Goal: Complete application form: Complete application form

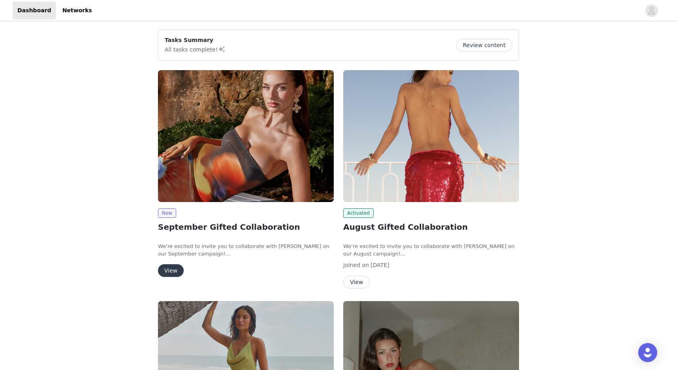
click at [172, 270] on button "View" at bounding box center [171, 270] width 26 height 13
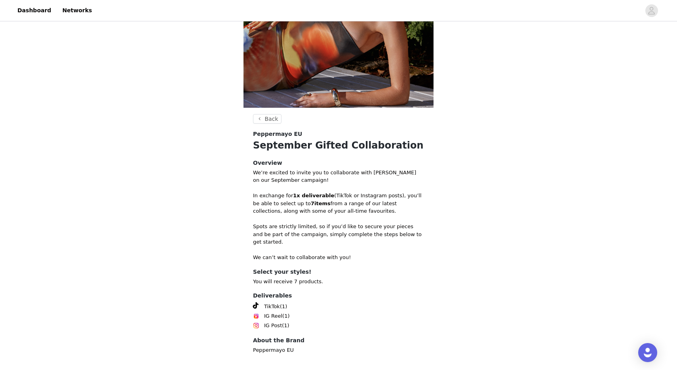
scroll to position [150, 0]
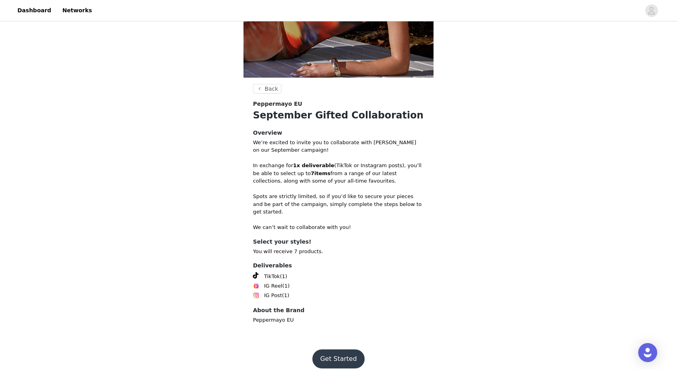
click at [348, 349] on button "Get Started" at bounding box center [338, 358] width 53 height 19
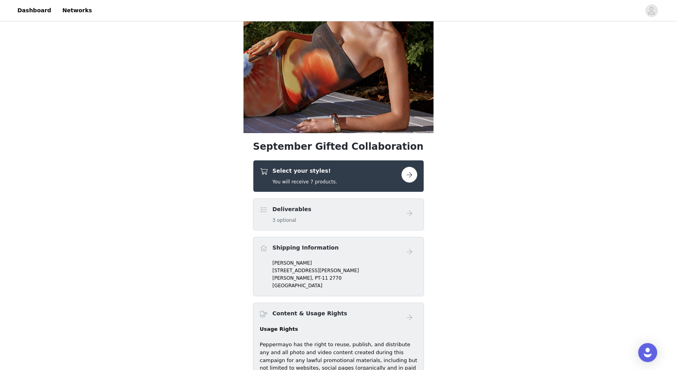
scroll to position [140, 0]
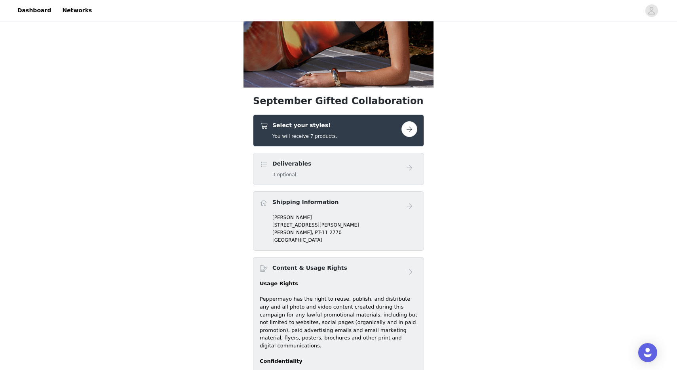
click at [406, 129] on button "button" at bounding box center [409, 129] width 16 height 16
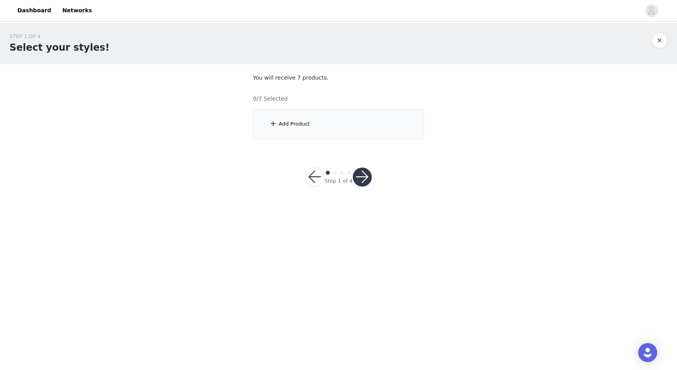
click at [286, 125] on div "Add Product" at bounding box center [294, 124] width 31 height 8
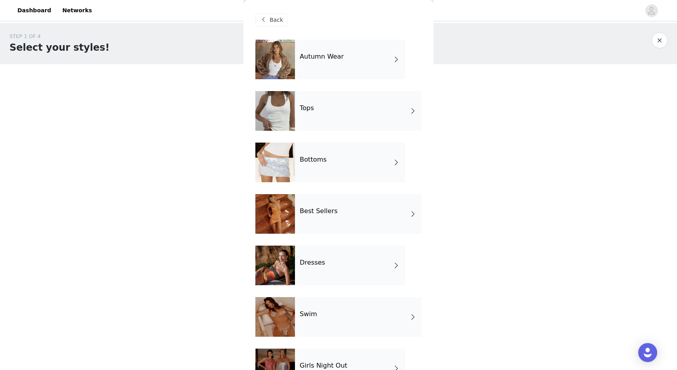
click at [352, 56] on div "Autumn Wear" at bounding box center [350, 60] width 110 height 40
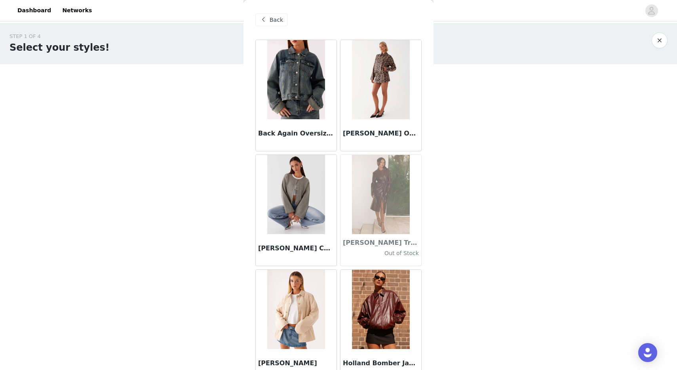
click at [294, 94] on img at bounding box center [295, 79] width 57 height 79
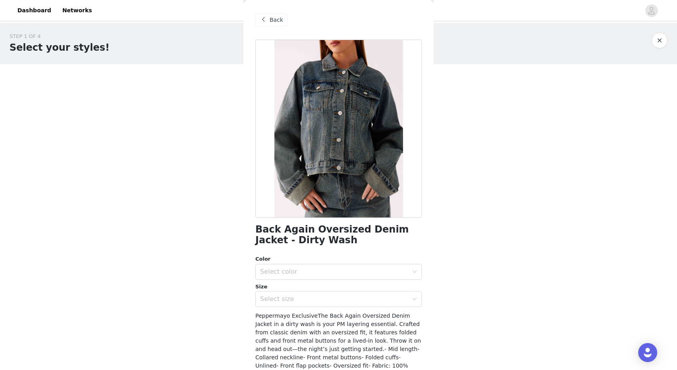
click at [278, 22] on span "Back" at bounding box center [276, 20] width 13 height 8
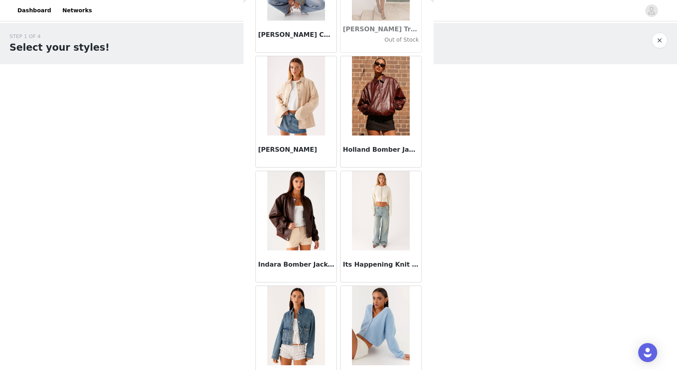
scroll to position [215, 0]
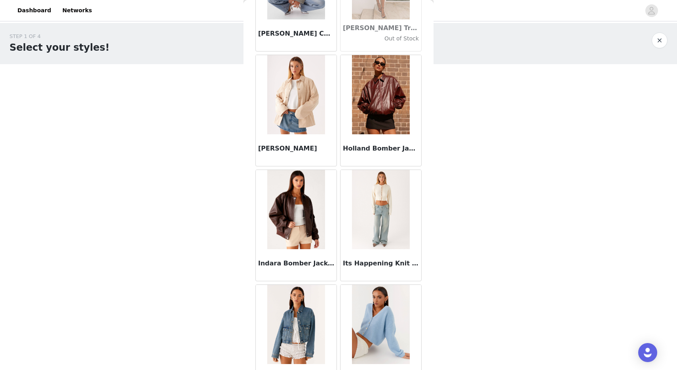
click at [305, 93] on img at bounding box center [295, 94] width 57 height 79
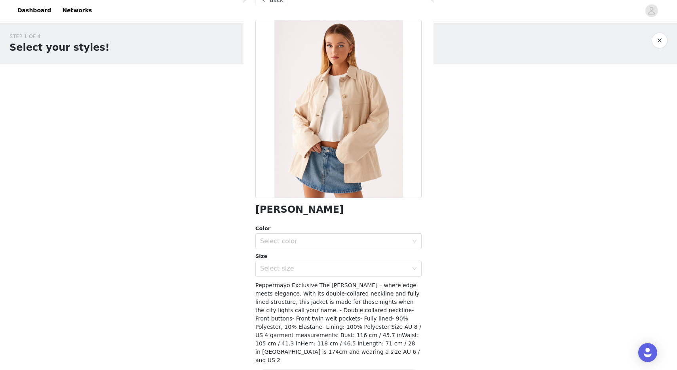
scroll to position [39, 0]
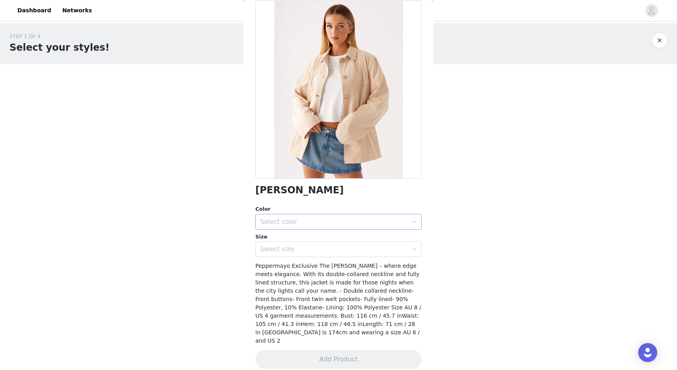
click at [345, 226] on div "Select color" at bounding box center [336, 221] width 152 height 15
click at [318, 242] on li "Tan" at bounding box center [338, 239] width 166 height 13
click at [318, 242] on div "Select size" at bounding box center [336, 249] width 152 height 15
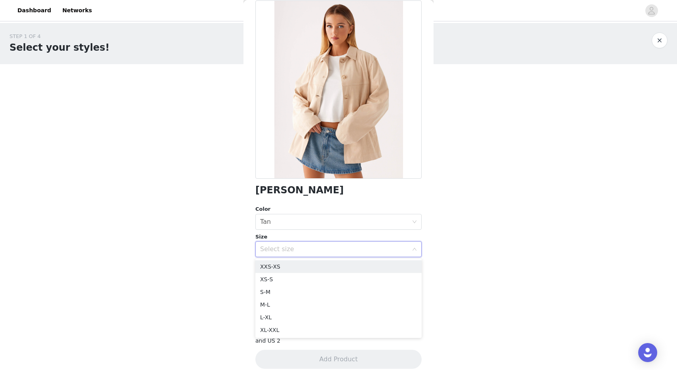
click at [318, 242] on div "Select size" at bounding box center [336, 249] width 152 height 15
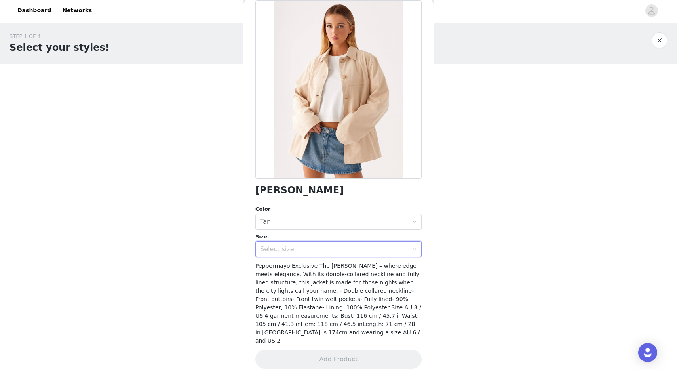
click at [318, 242] on div "Select size" at bounding box center [336, 249] width 152 height 15
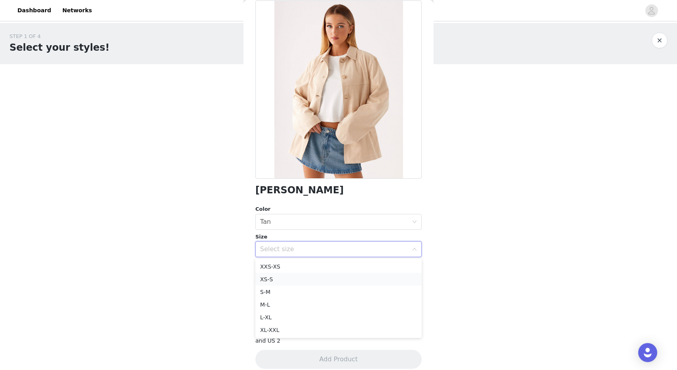
click at [311, 278] on li "XS-S" at bounding box center [338, 279] width 166 height 13
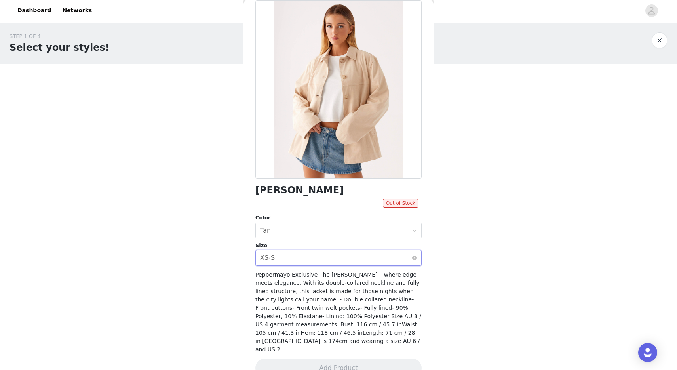
click at [328, 265] on div "Select size XS-S" at bounding box center [336, 257] width 152 height 15
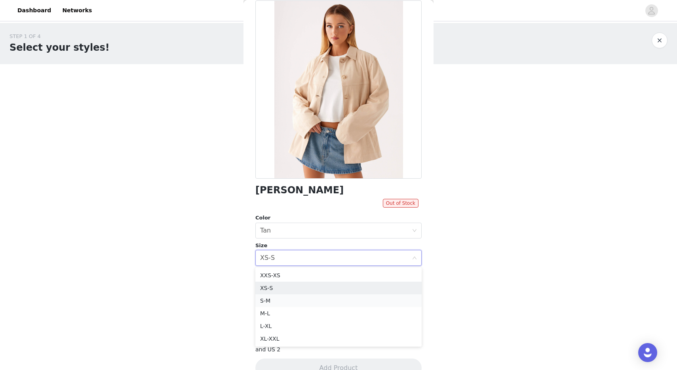
click at [296, 301] on li "S-M" at bounding box center [338, 300] width 166 height 13
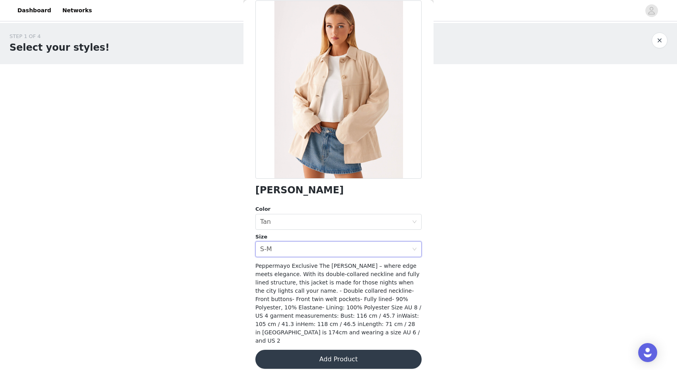
click at [321, 350] on button "Add Product" at bounding box center [338, 359] width 166 height 19
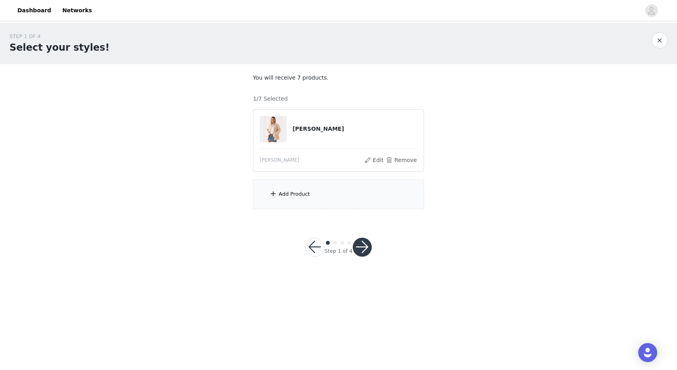
click at [300, 198] on div "Add Product" at bounding box center [338, 194] width 171 height 30
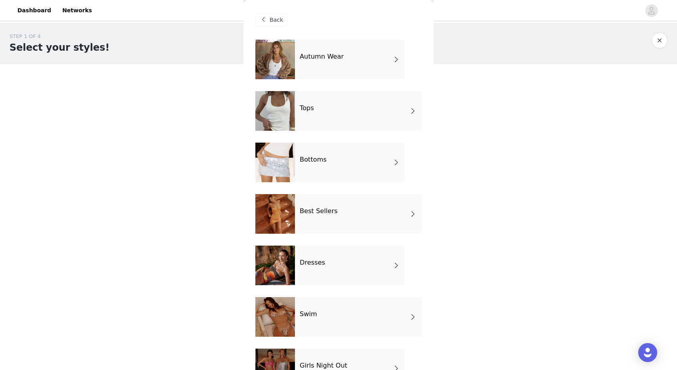
click at [359, 72] on div "Autumn Wear" at bounding box center [350, 60] width 110 height 40
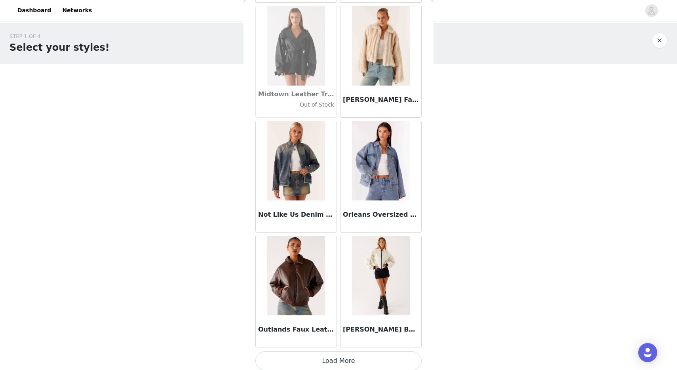
scroll to position [842, 0]
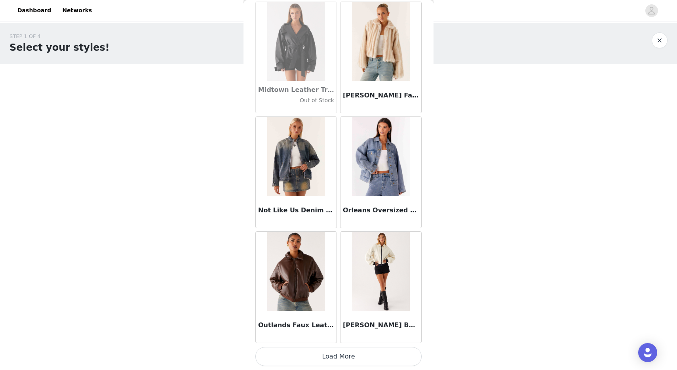
click at [361, 361] on button "Load More" at bounding box center [338, 356] width 166 height 19
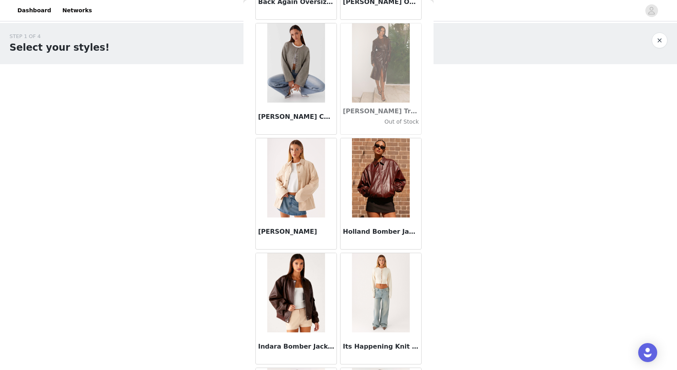
scroll to position [0, 0]
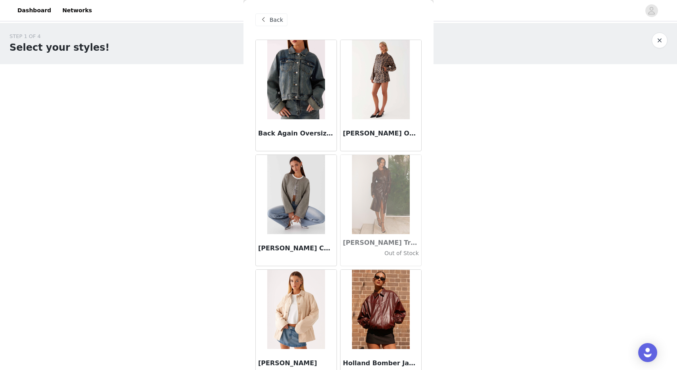
click at [270, 17] on span "Back" at bounding box center [276, 20] width 13 height 8
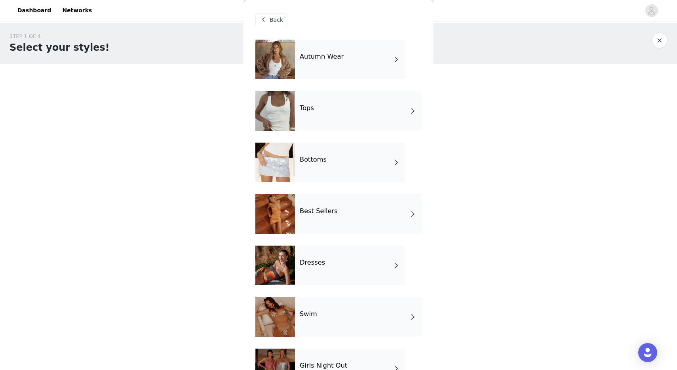
click at [330, 114] on div "Tops" at bounding box center [358, 111] width 127 height 40
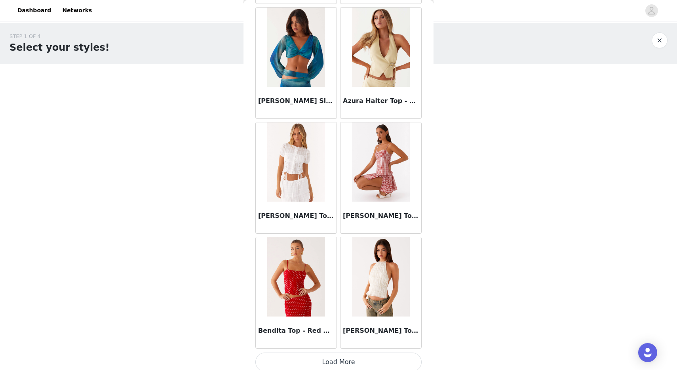
scroll to position [842, 0]
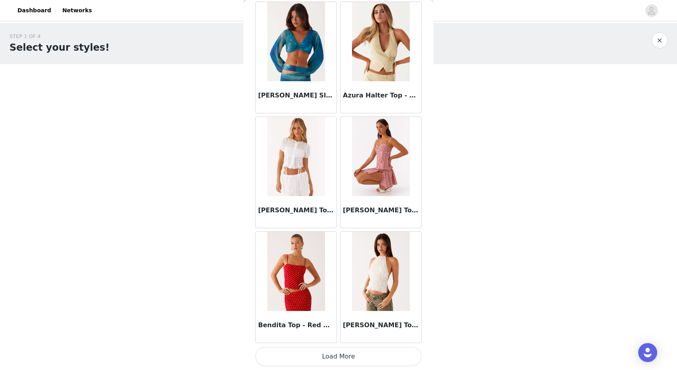
click at [299, 356] on button "Load More" at bounding box center [338, 356] width 166 height 19
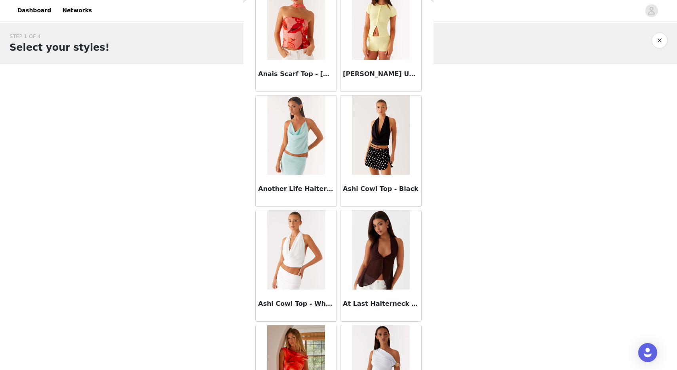
scroll to position [0, 0]
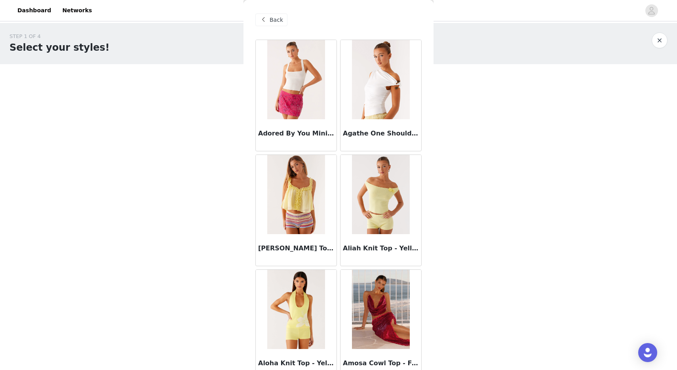
click at [274, 19] on span "Back" at bounding box center [276, 20] width 13 height 8
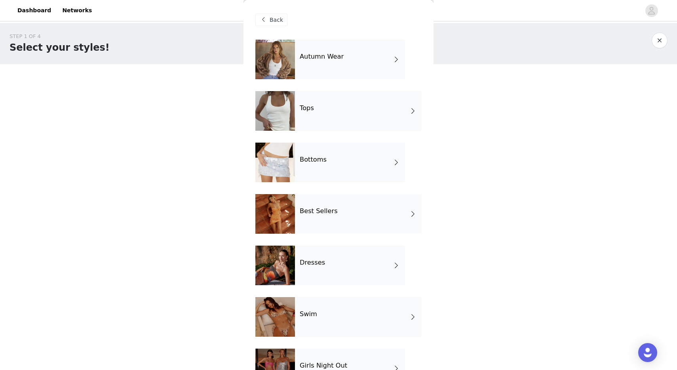
click at [350, 211] on div "Best Sellers" at bounding box center [358, 214] width 127 height 40
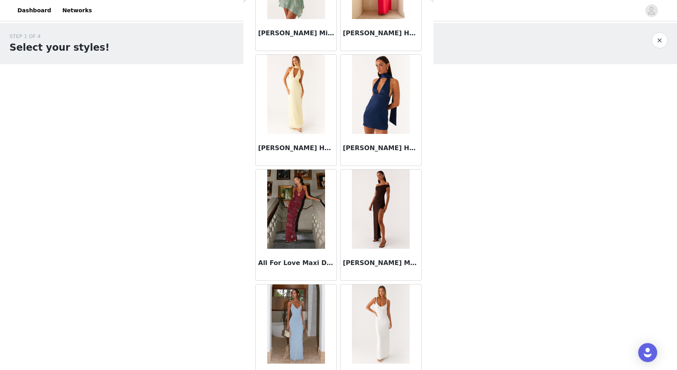
scroll to position [505, 0]
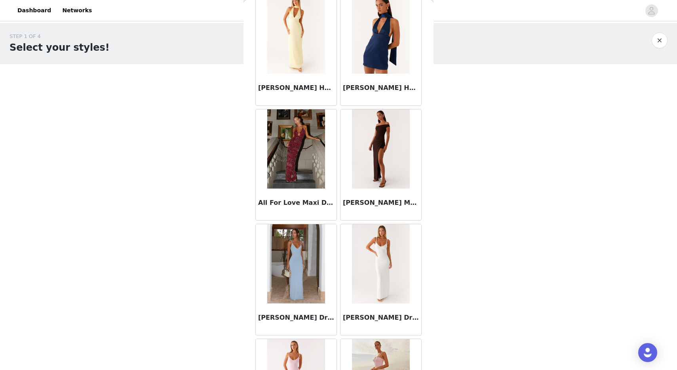
click at [376, 156] on img at bounding box center [380, 148] width 57 height 79
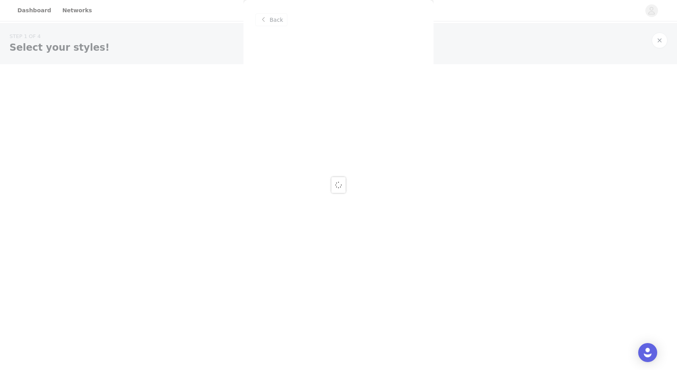
scroll to position [0, 0]
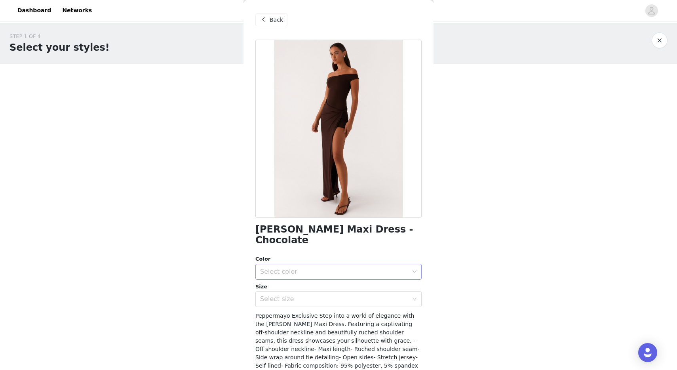
click at [321, 268] on div "Select color" at bounding box center [334, 272] width 148 height 8
click at [307, 279] on li "Chocolate" at bounding box center [338, 278] width 166 height 13
click at [305, 295] on div "Select size" at bounding box center [334, 299] width 148 height 8
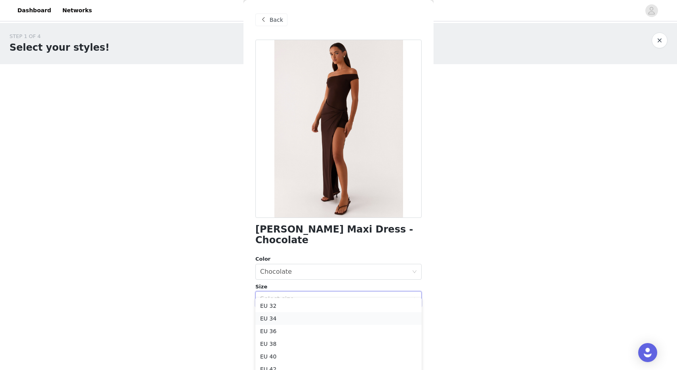
click at [289, 320] on li "EU 34" at bounding box center [338, 318] width 166 height 13
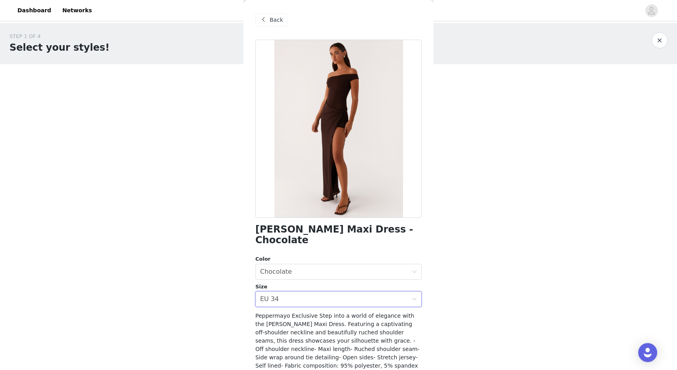
scroll to position [39, 0]
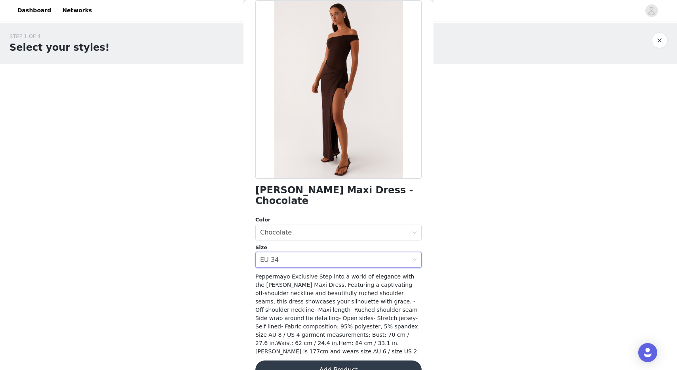
click at [313, 360] on button "Add Product" at bounding box center [338, 369] width 166 height 19
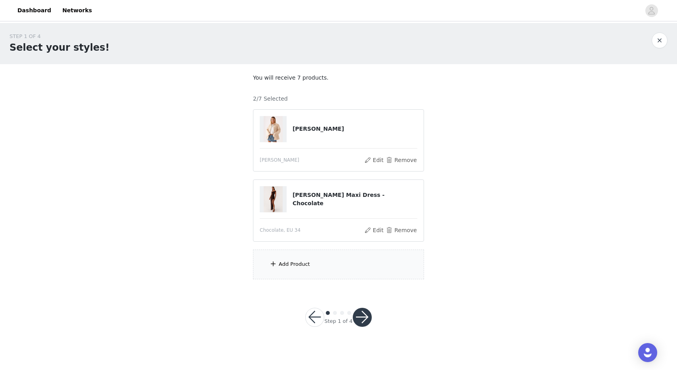
click at [301, 269] on div "Add Product" at bounding box center [338, 264] width 171 height 30
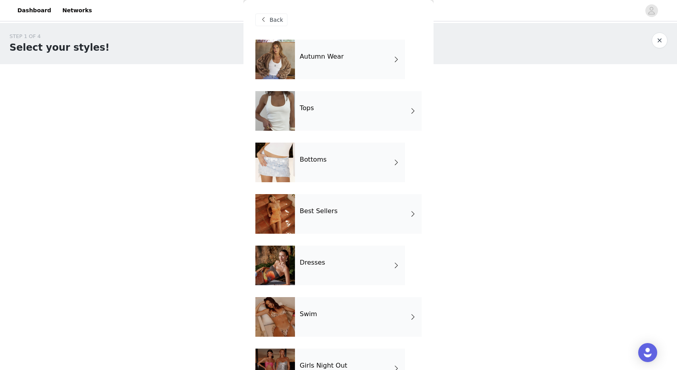
click at [317, 221] on div "Best Sellers" at bounding box center [358, 214] width 127 height 40
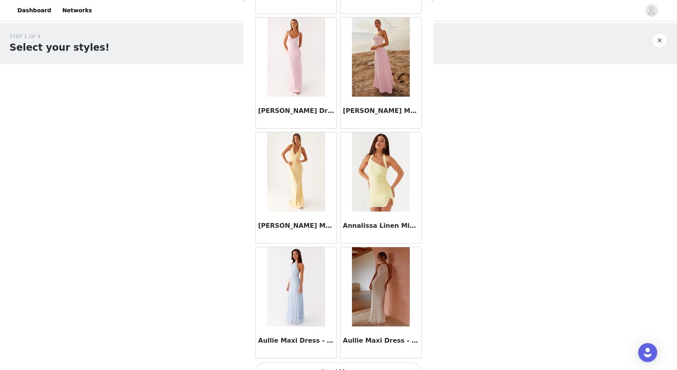
scroll to position [842, 0]
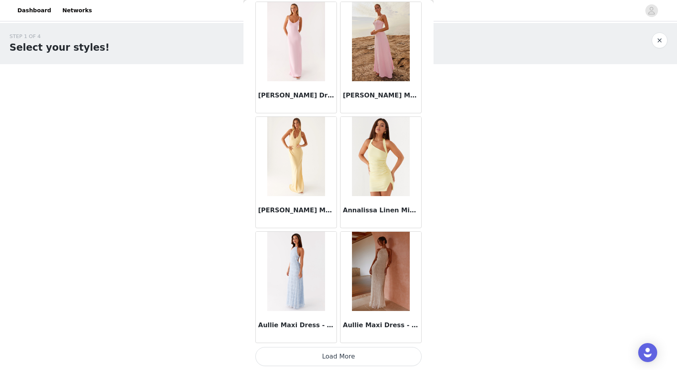
click at [344, 352] on button "Load More" at bounding box center [338, 356] width 166 height 19
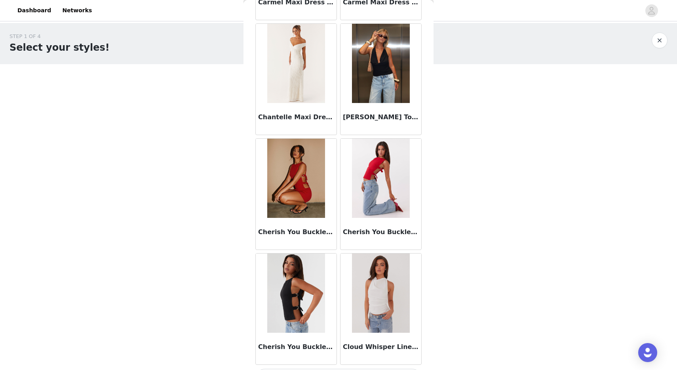
scroll to position [1990, 0]
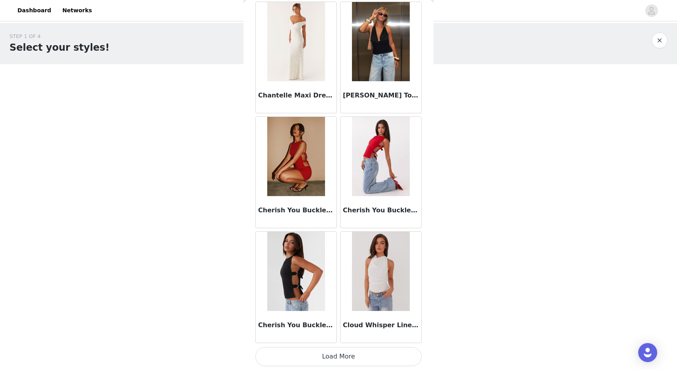
click at [294, 356] on button "Load More" at bounding box center [338, 356] width 166 height 19
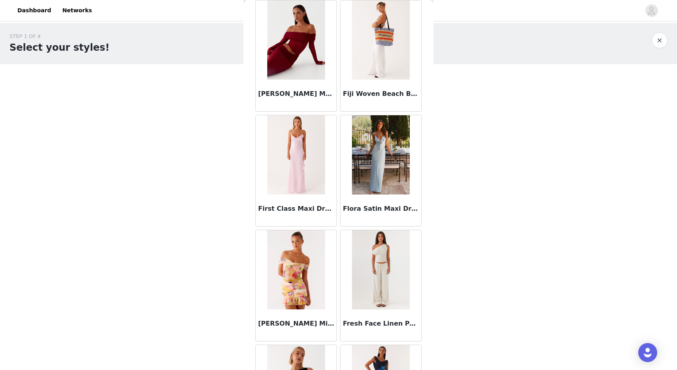
scroll to position [2909, 0]
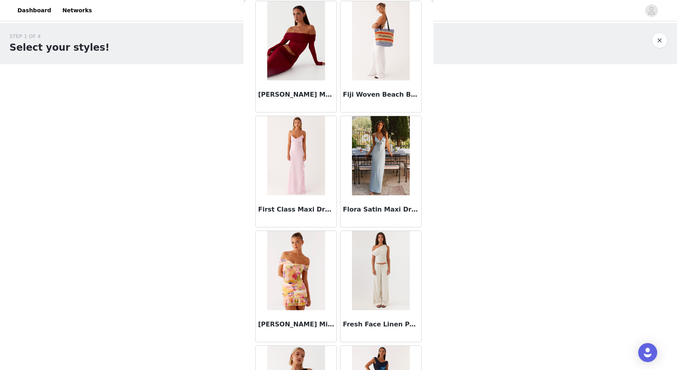
click at [379, 172] on img at bounding box center [380, 155] width 57 height 79
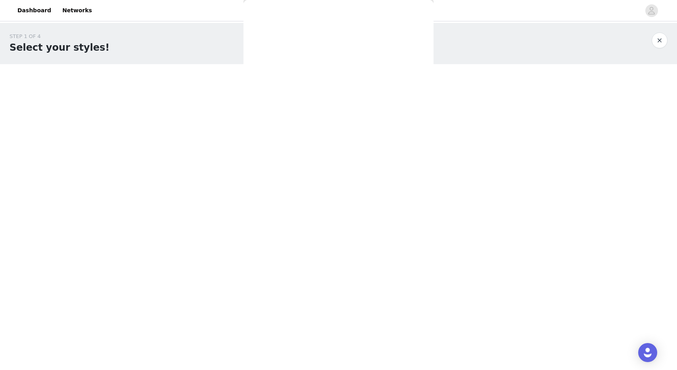
scroll to position [0, 0]
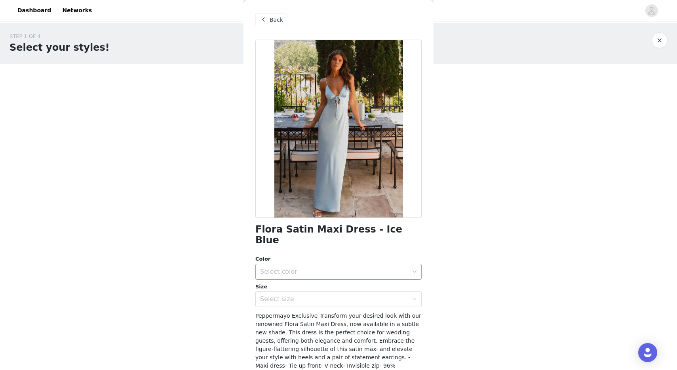
click at [319, 268] on div "Select color" at bounding box center [334, 272] width 148 height 8
click at [306, 283] on li "Ice Blue" at bounding box center [338, 278] width 166 height 13
click at [301, 293] on div "Select size" at bounding box center [336, 298] width 152 height 15
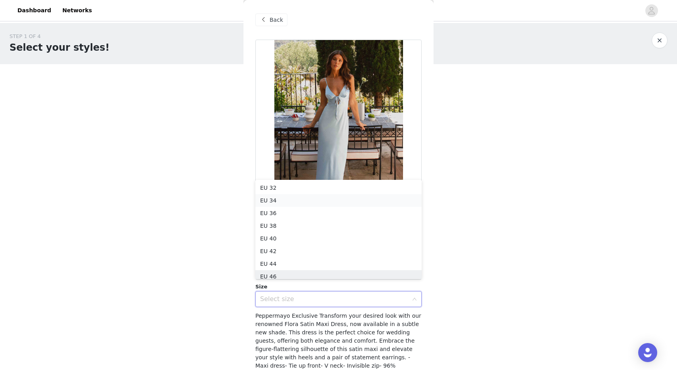
scroll to position [4, 0]
click at [285, 199] on li "EU 34" at bounding box center [338, 196] width 166 height 13
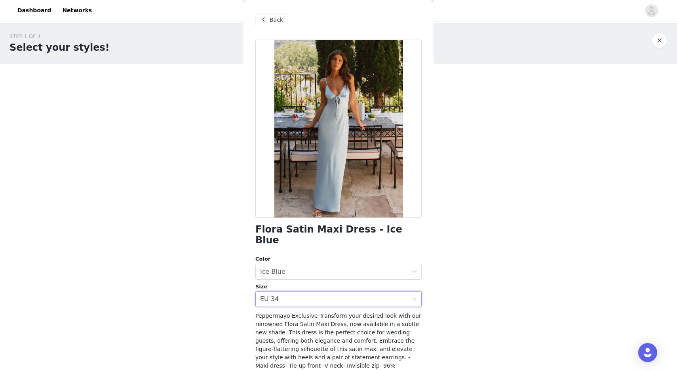
scroll to position [48, 0]
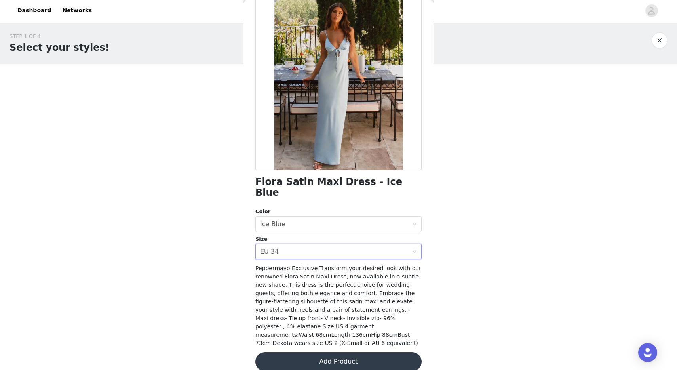
click at [321, 352] on button "Add Product" at bounding box center [338, 361] width 166 height 19
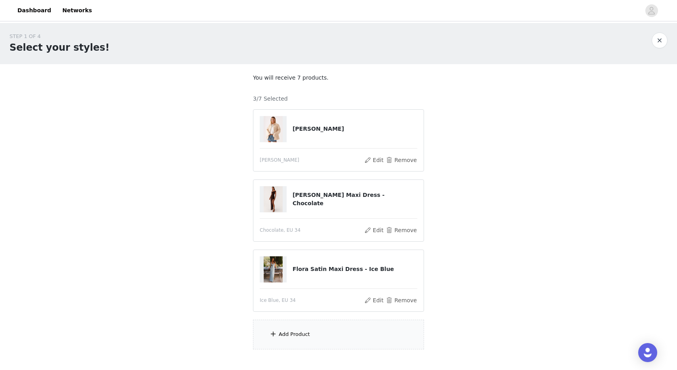
click at [276, 338] on span at bounding box center [273, 334] width 8 height 10
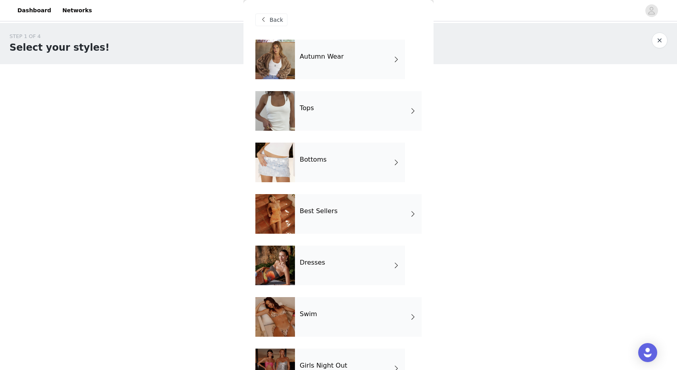
click at [335, 207] on div "Best Sellers" at bounding box center [358, 214] width 127 height 40
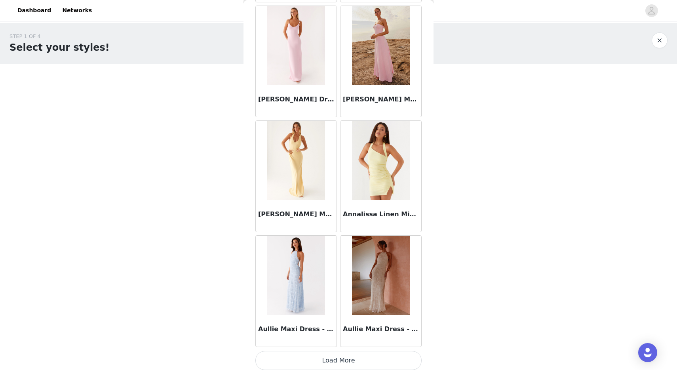
scroll to position [842, 0]
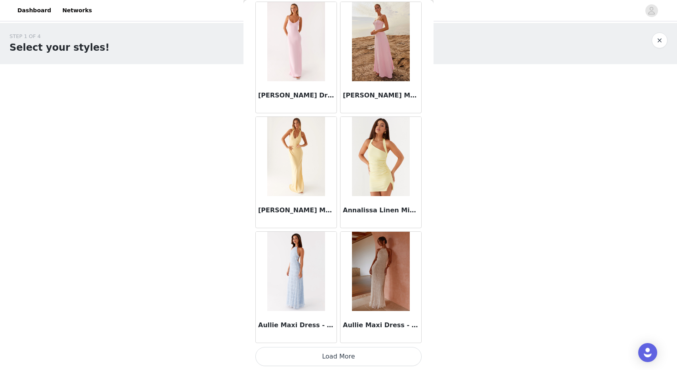
click at [329, 360] on button "Load More" at bounding box center [338, 356] width 166 height 19
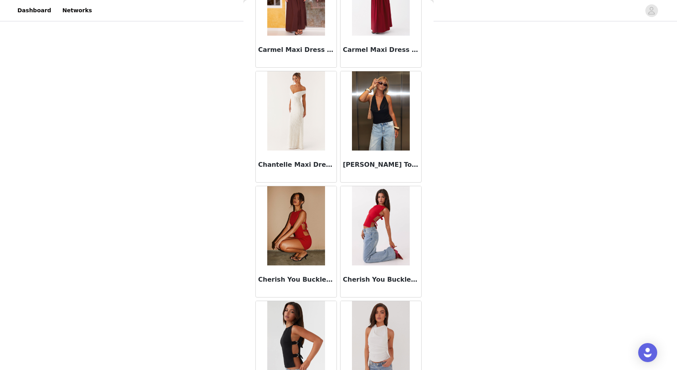
scroll to position [1990, 0]
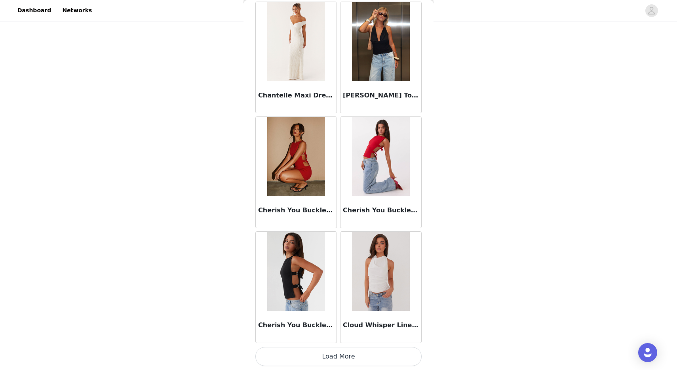
click at [336, 350] on button "Load More" at bounding box center [338, 356] width 166 height 19
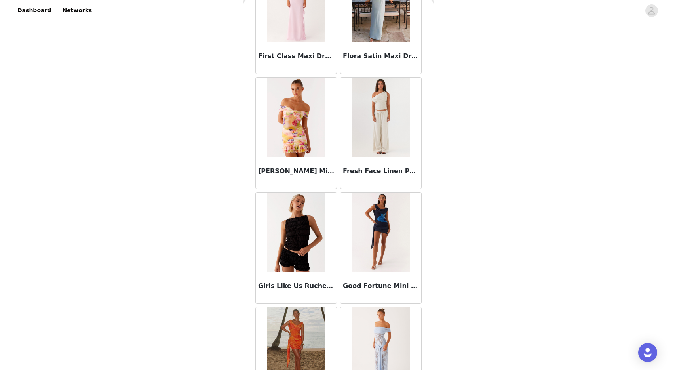
scroll to position [3138, 0]
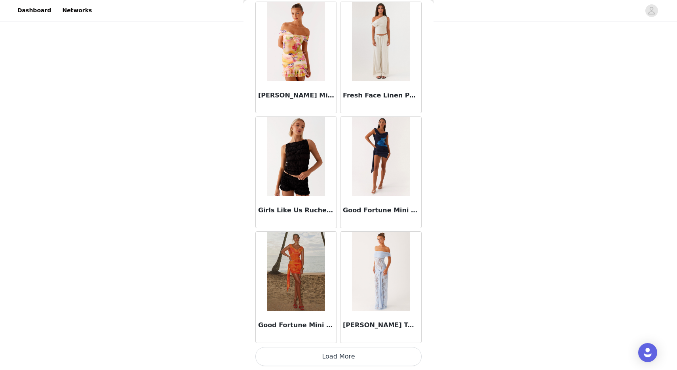
click at [303, 357] on button "Load More" at bounding box center [338, 356] width 166 height 19
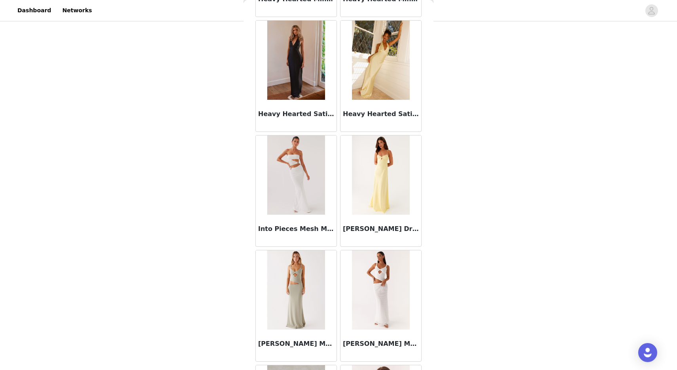
scroll to position [3699, 0]
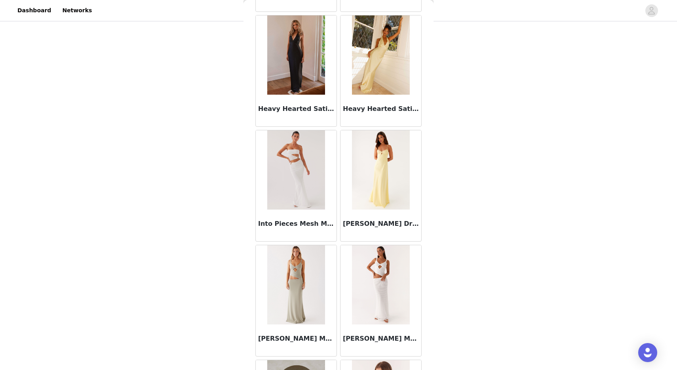
click at [406, 196] on img at bounding box center [380, 169] width 57 height 79
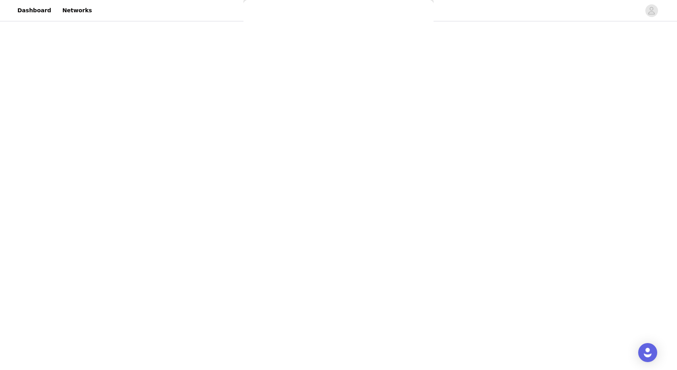
scroll to position [0, 0]
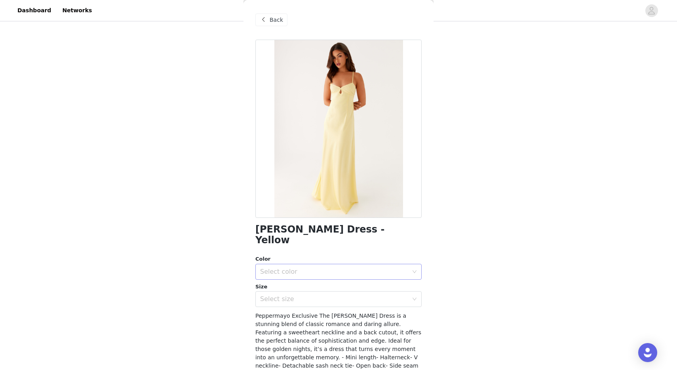
click at [321, 266] on div "Select color" at bounding box center [336, 271] width 152 height 15
click at [307, 278] on li "Yellow" at bounding box center [338, 278] width 166 height 13
click at [303, 295] on div "Select size" at bounding box center [334, 299] width 148 height 8
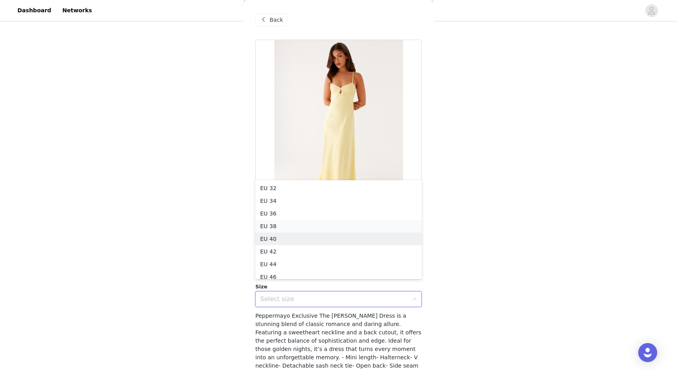
scroll to position [4, 0]
click at [295, 207] on li "EU 36" at bounding box center [338, 209] width 166 height 13
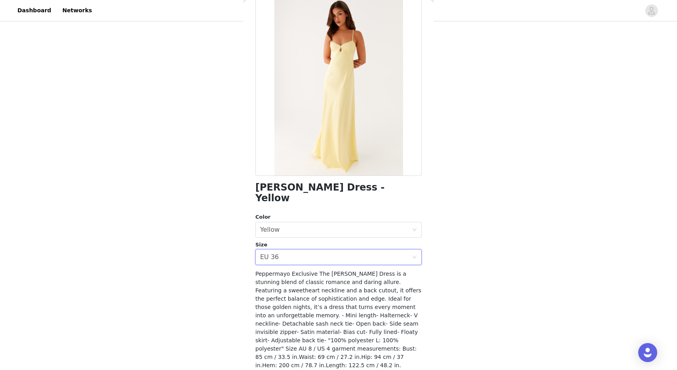
scroll to position [64, 0]
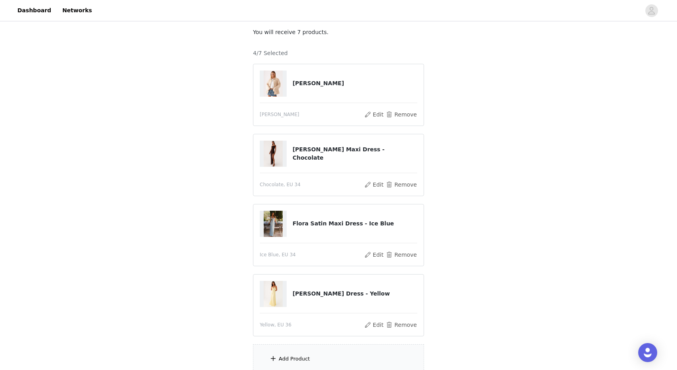
scroll to position [116, 0]
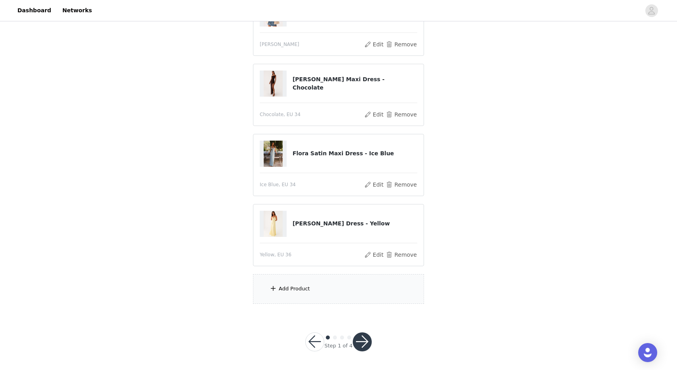
click at [292, 283] on div "Add Product" at bounding box center [338, 289] width 171 height 30
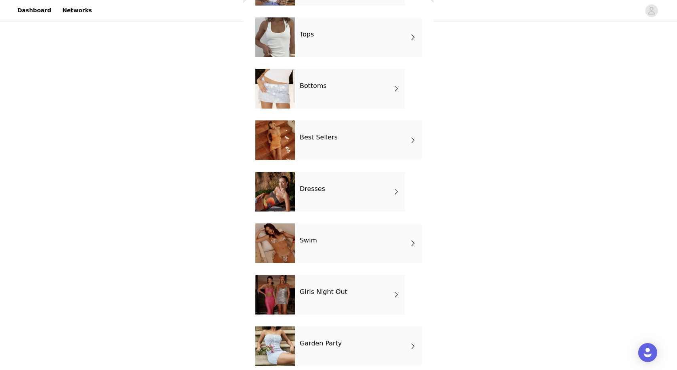
scroll to position [133, 0]
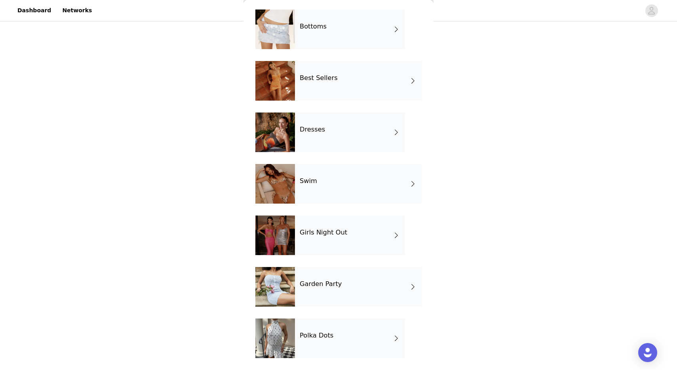
click at [336, 296] on div "Garden Party" at bounding box center [358, 287] width 127 height 40
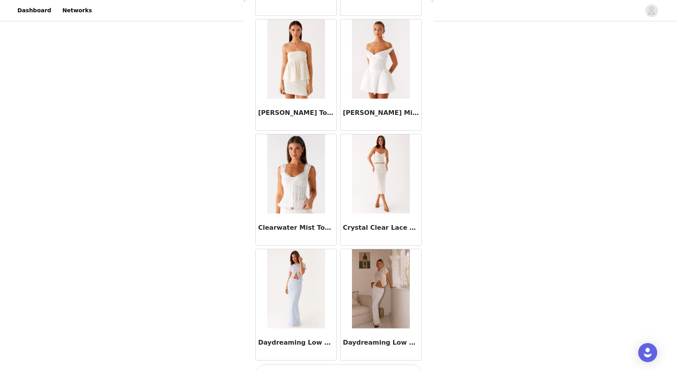
scroll to position [842, 0]
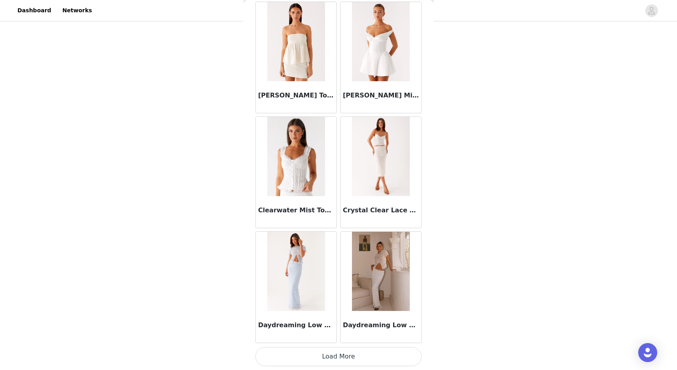
click at [310, 362] on button "Load More" at bounding box center [338, 356] width 166 height 19
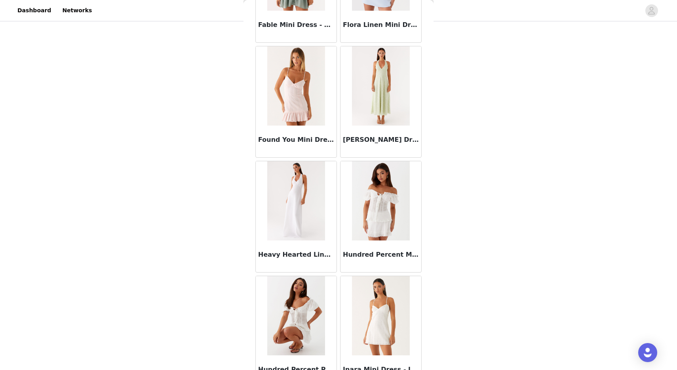
scroll to position [1990, 0]
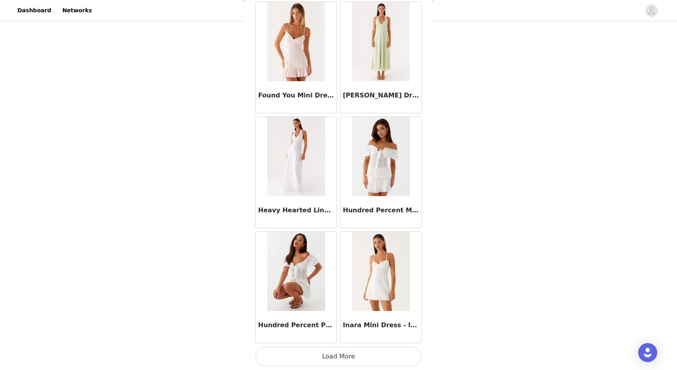
click at [320, 356] on button "Load More" at bounding box center [338, 356] width 166 height 19
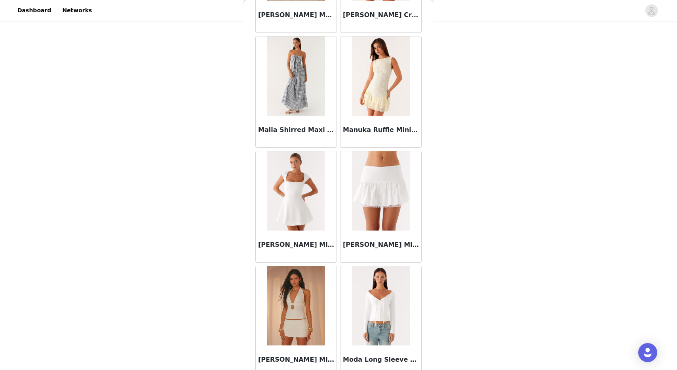
scroll to position [3138, 0]
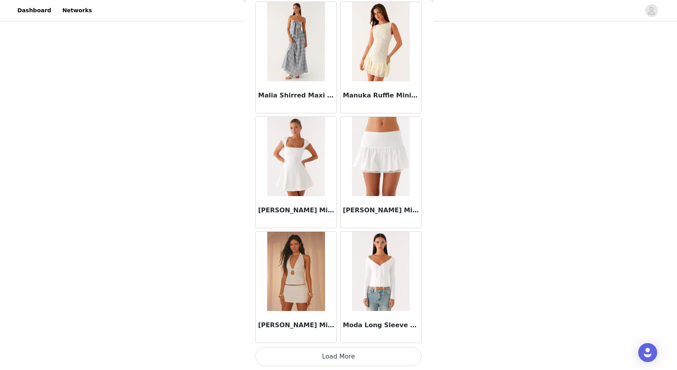
click at [313, 355] on button "Load More" at bounding box center [338, 356] width 166 height 19
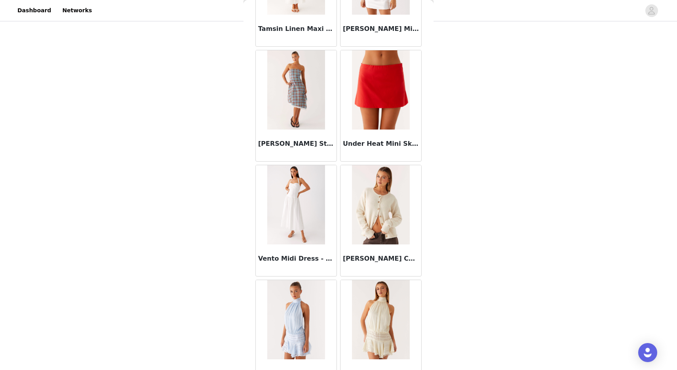
scroll to position [4245, 0]
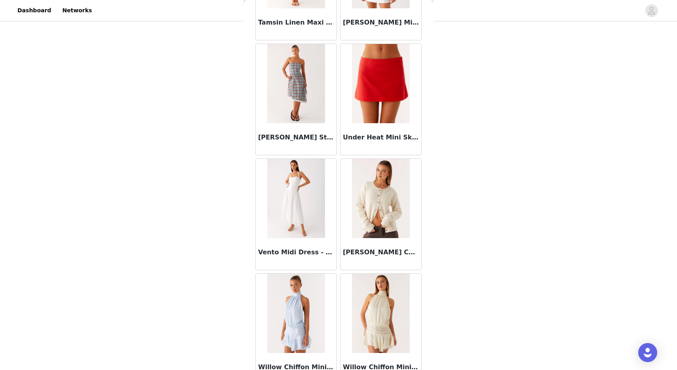
click at [399, 228] on img at bounding box center [380, 198] width 57 height 79
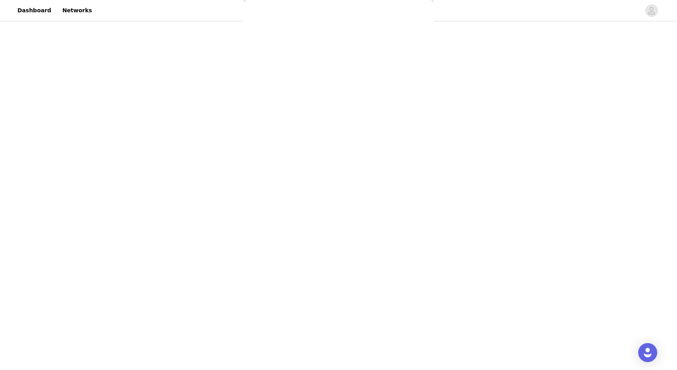
scroll to position [0, 0]
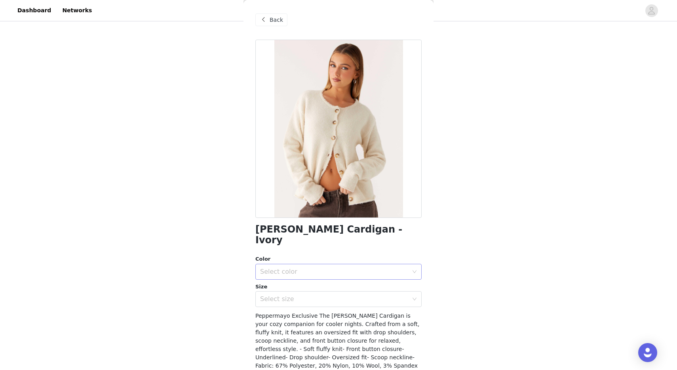
click at [333, 265] on div "Select color" at bounding box center [336, 271] width 152 height 15
click at [306, 283] on li "Ivory" at bounding box center [338, 278] width 166 height 13
click at [310, 295] on div "Select size" at bounding box center [334, 299] width 148 height 8
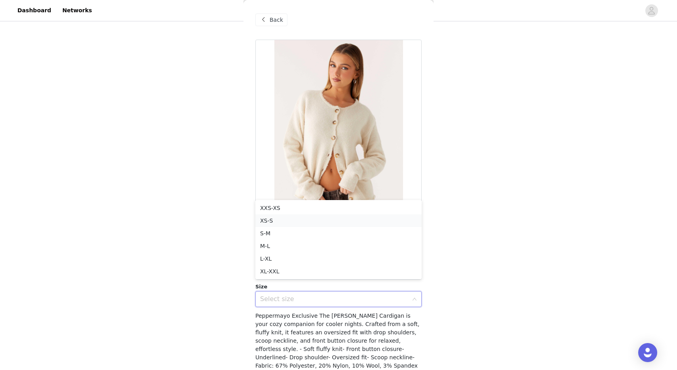
click at [314, 219] on li "XS-S" at bounding box center [338, 220] width 166 height 13
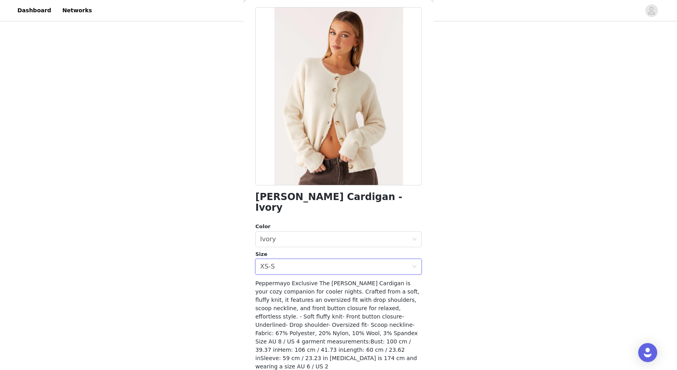
scroll to position [48, 0]
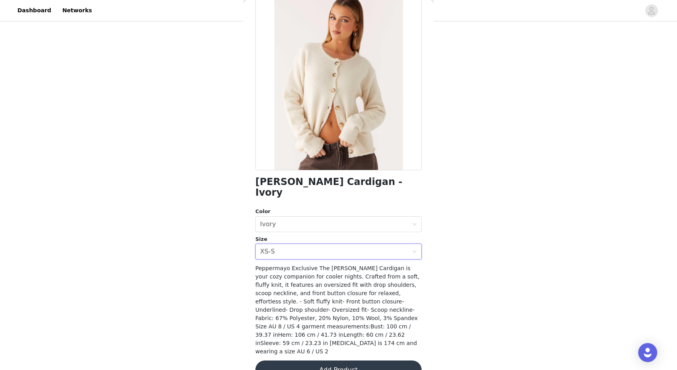
click at [318, 360] on button "Add Product" at bounding box center [338, 369] width 166 height 19
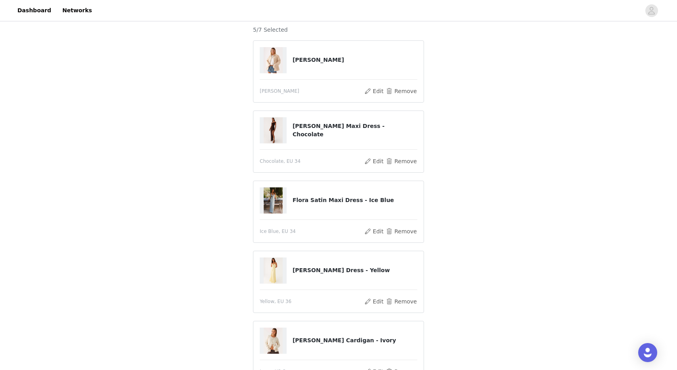
scroll to position [186, 0]
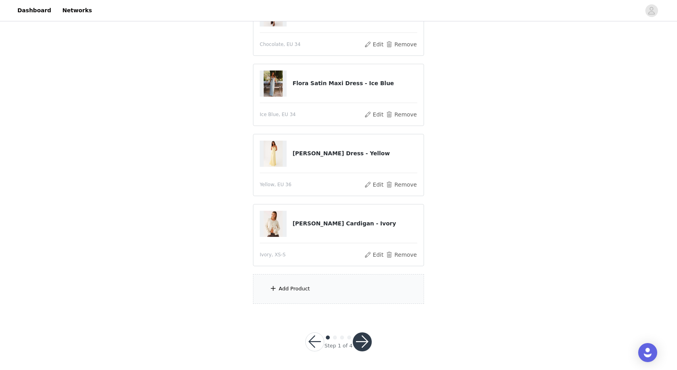
click at [321, 291] on div "Add Product" at bounding box center [338, 289] width 171 height 30
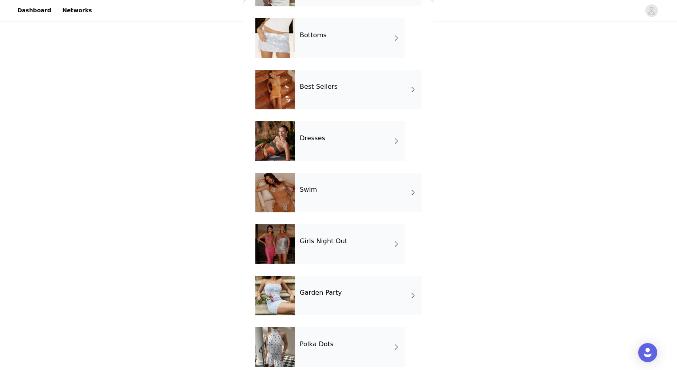
scroll to position [133, 0]
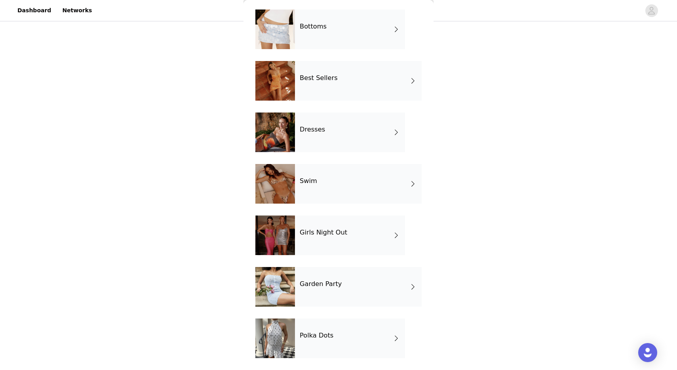
click at [337, 238] on div "Girls Night Out" at bounding box center [350, 235] width 110 height 40
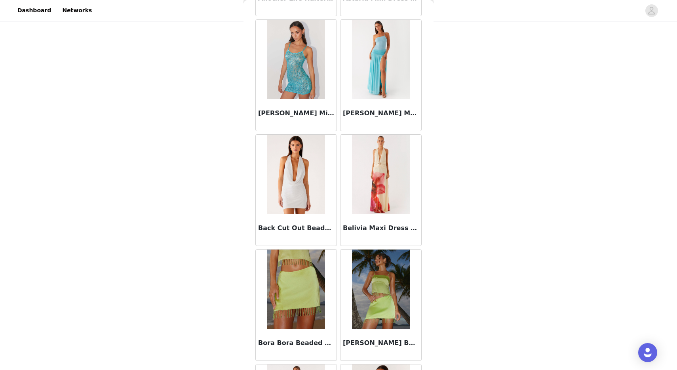
scroll to position [842, 0]
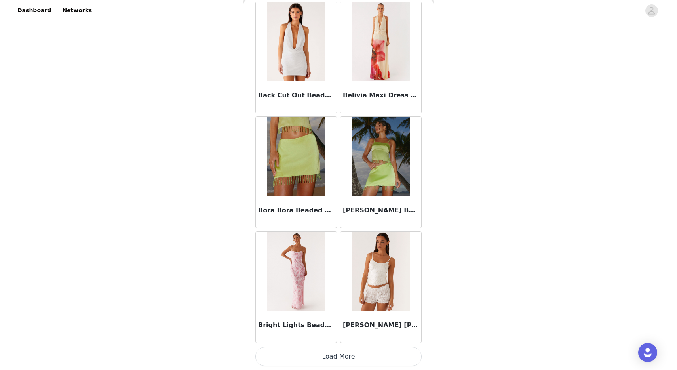
click at [335, 359] on button "Load More" at bounding box center [338, 356] width 166 height 19
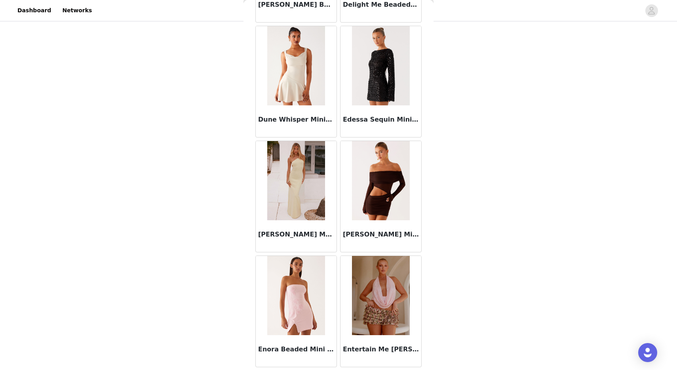
scroll to position [1990, 0]
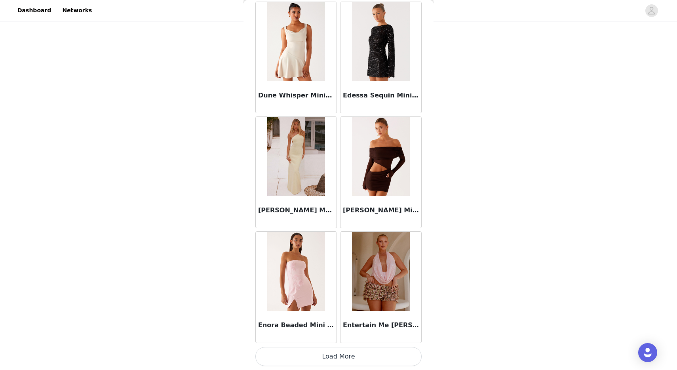
click at [335, 359] on button "Load More" at bounding box center [338, 356] width 166 height 19
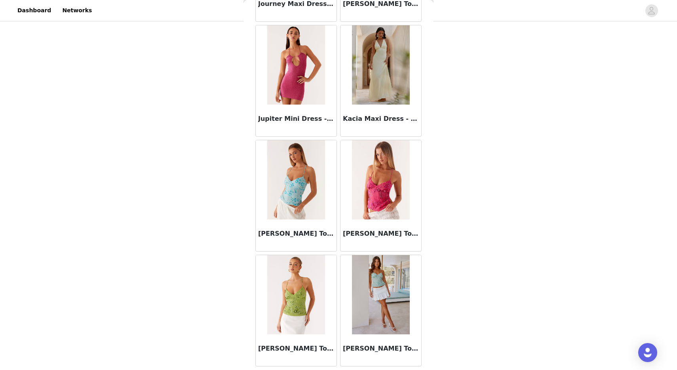
scroll to position [3138, 0]
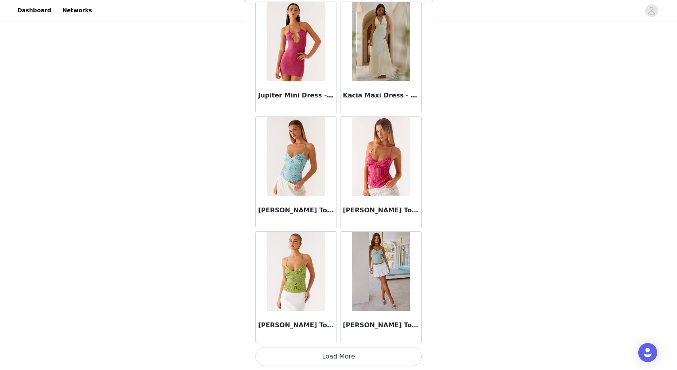
click at [348, 350] on button "Load More" at bounding box center [338, 356] width 166 height 19
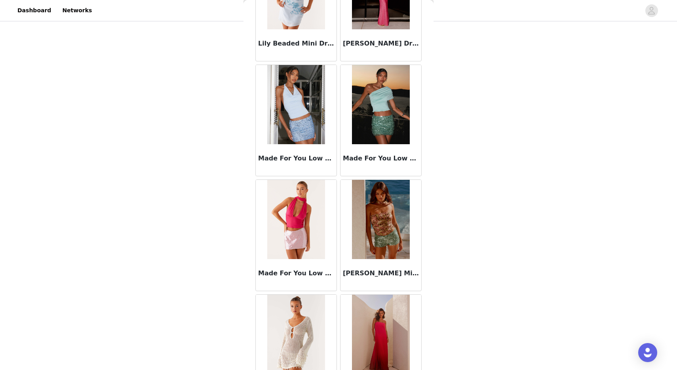
scroll to position [4287, 0]
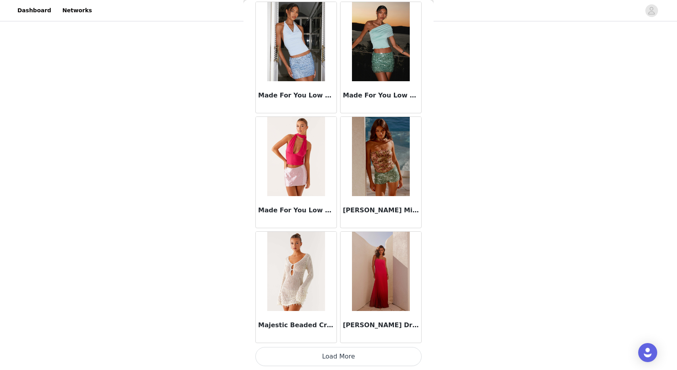
click at [314, 356] on button "Load More" at bounding box center [338, 356] width 166 height 19
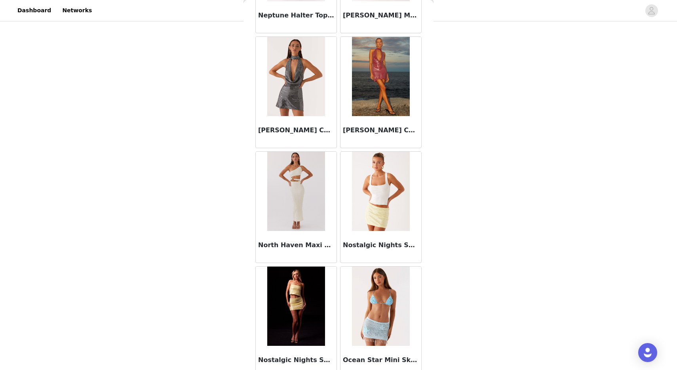
scroll to position [5435, 0]
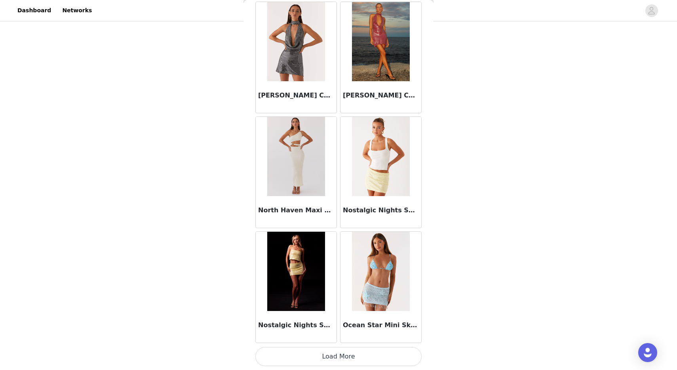
click at [316, 361] on button "Load More" at bounding box center [338, 356] width 166 height 19
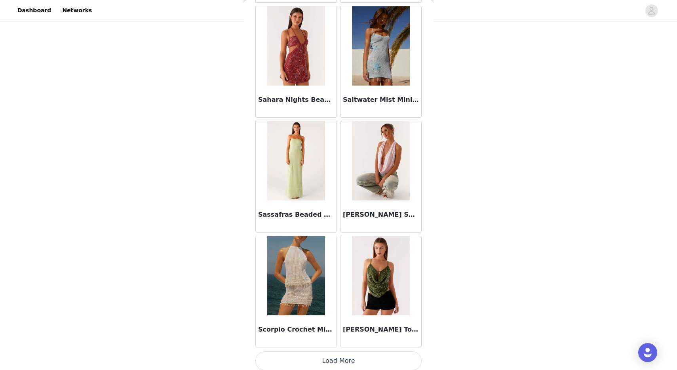
scroll to position [6583, 0]
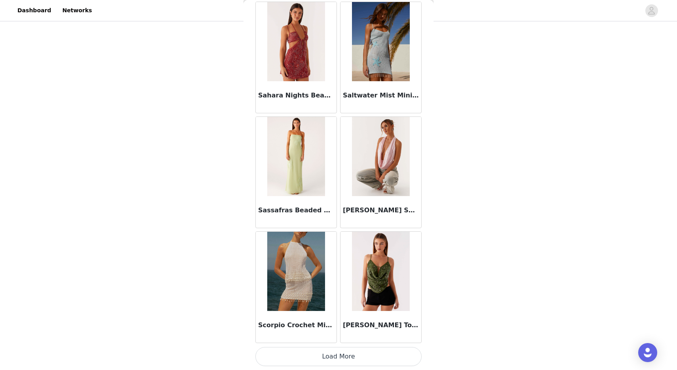
click at [301, 361] on button "Load More" at bounding box center [338, 356] width 166 height 19
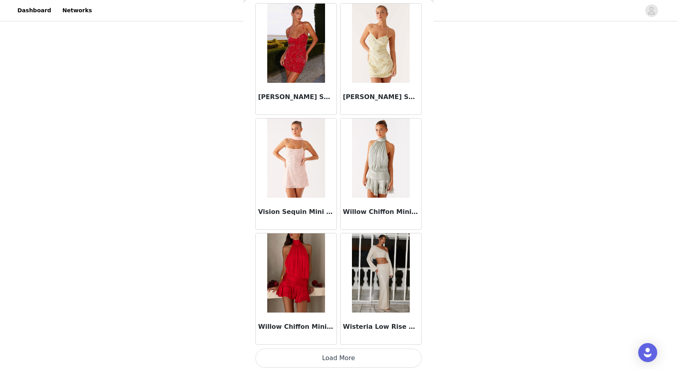
scroll to position [7731, 0]
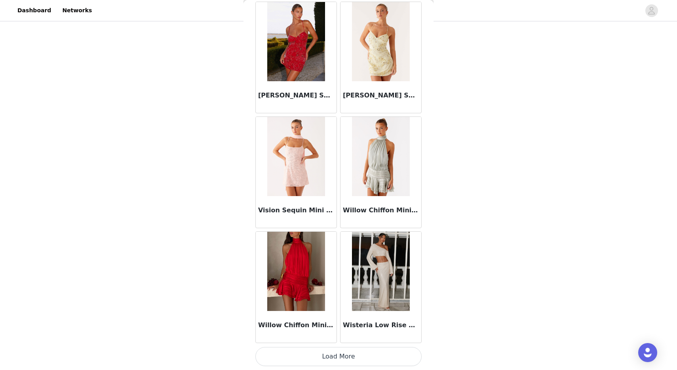
click at [310, 358] on button "Load More" at bounding box center [338, 356] width 166 height 19
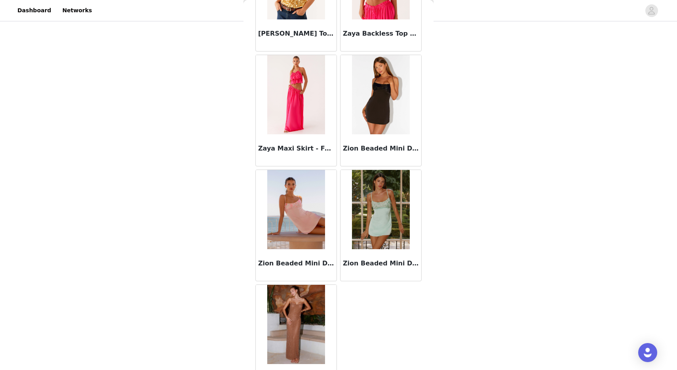
scroll to position [8280, 0]
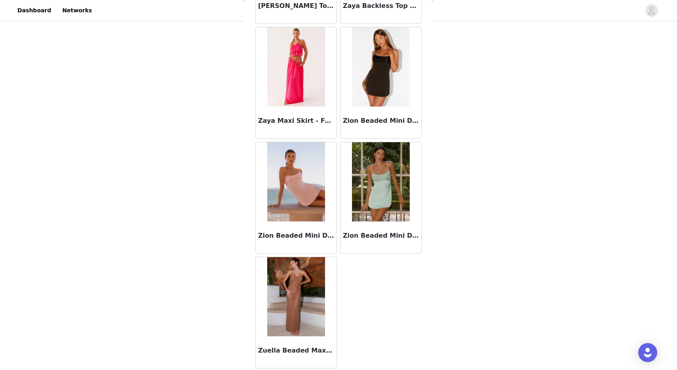
click at [280, 292] on img at bounding box center [295, 296] width 57 height 79
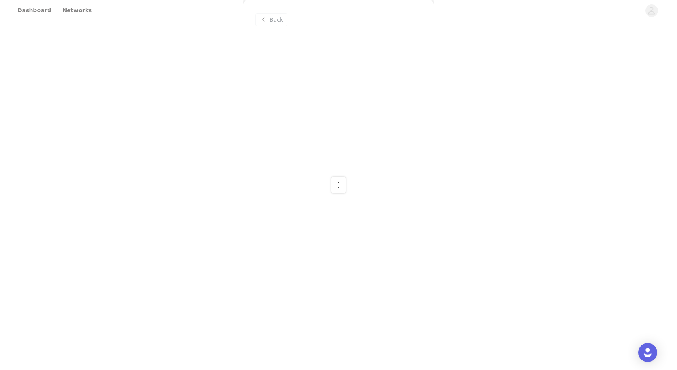
scroll to position [0, 0]
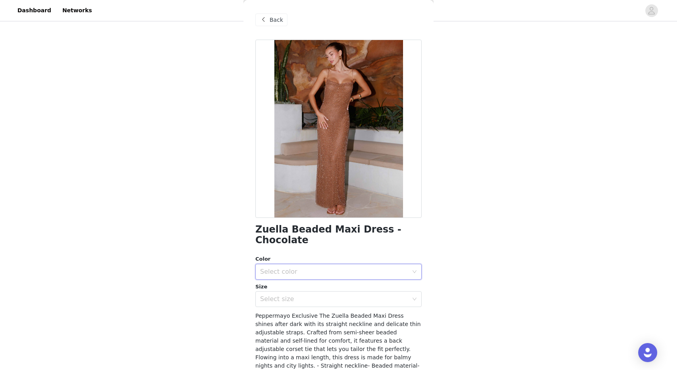
click at [336, 264] on div "Select color" at bounding box center [336, 271] width 152 height 15
click at [317, 277] on li "Chocolate" at bounding box center [338, 278] width 166 height 13
click at [308, 293] on div "Select size" at bounding box center [336, 298] width 152 height 15
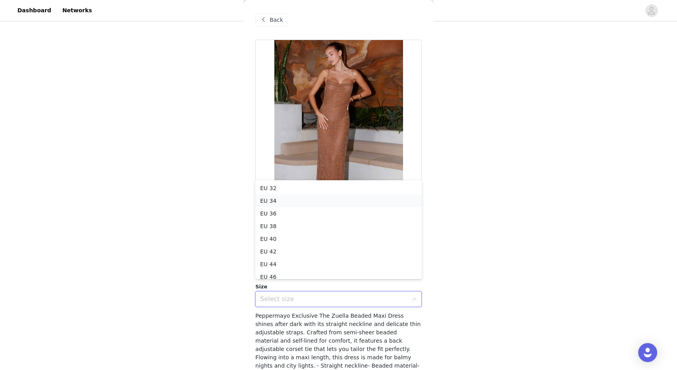
click at [300, 197] on li "EU 34" at bounding box center [338, 200] width 166 height 13
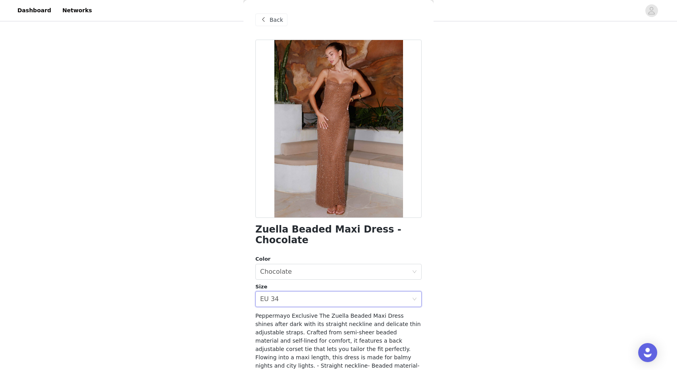
scroll to position [64, 0]
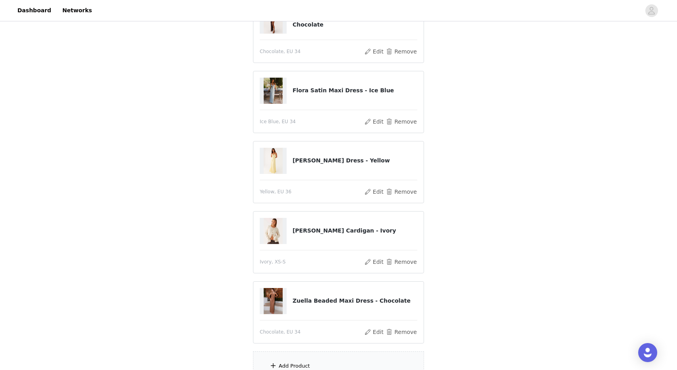
scroll to position [255, 0]
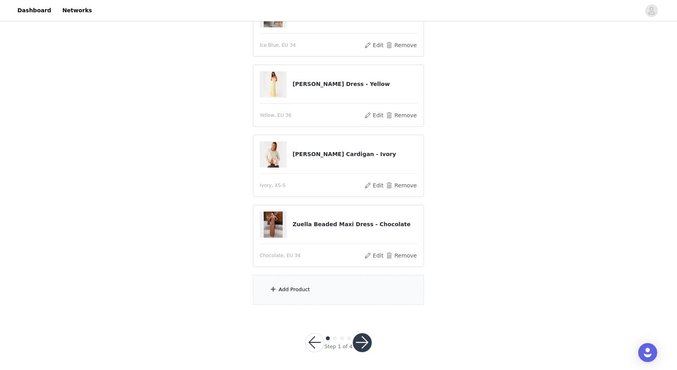
click at [303, 296] on div "Add Product" at bounding box center [338, 290] width 171 height 30
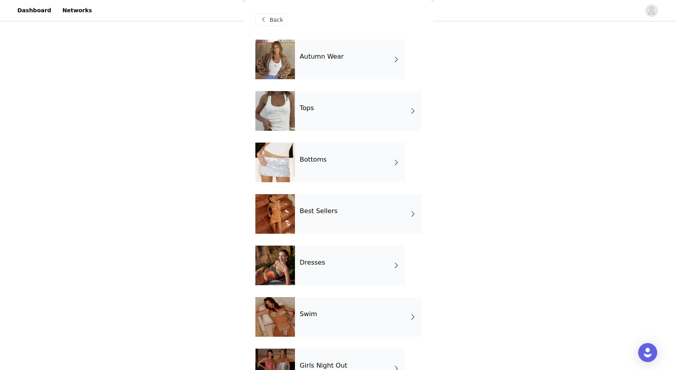
click at [332, 218] on div "Best Sellers" at bounding box center [358, 214] width 127 height 40
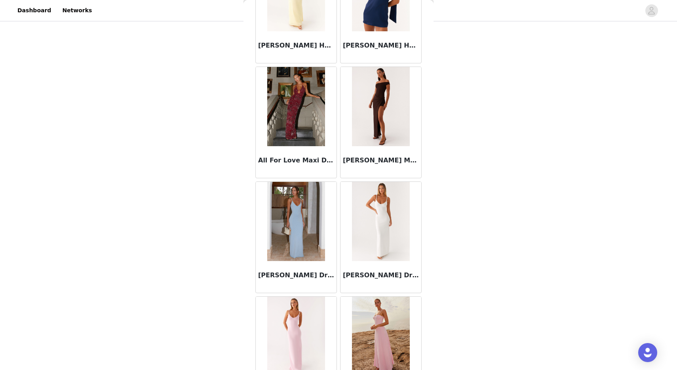
scroll to position [842, 0]
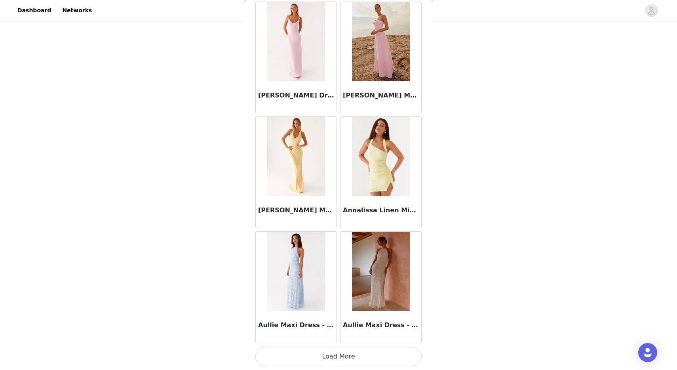
click at [312, 357] on button "Load More" at bounding box center [338, 356] width 166 height 19
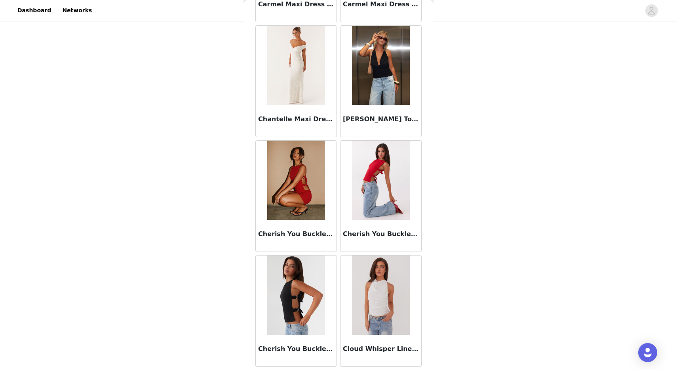
scroll to position [1990, 0]
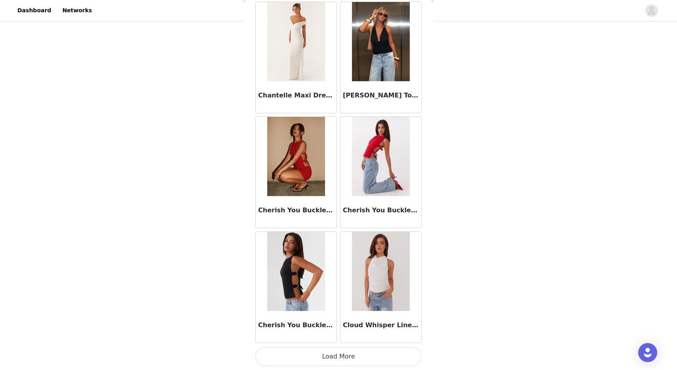
click at [322, 358] on button "Load More" at bounding box center [338, 356] width 166 height 19
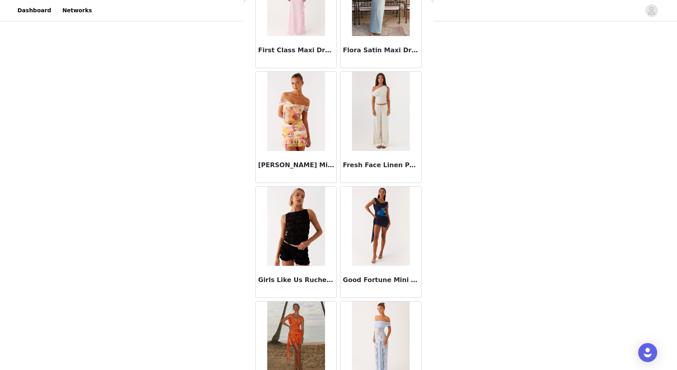
scroll to position [3138, 0]
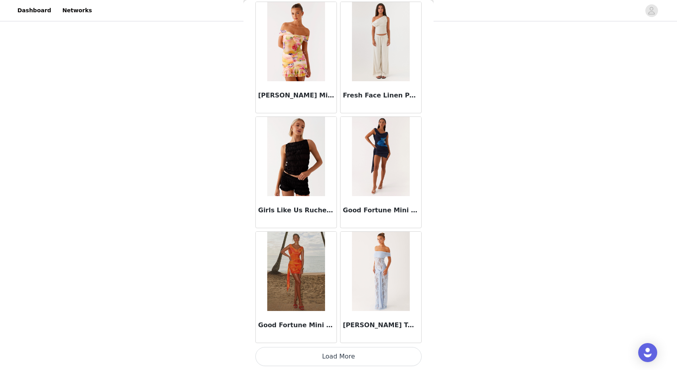
click at [337, 354] on button "Load More" at bounding box center [338, 356] width 166 height 19
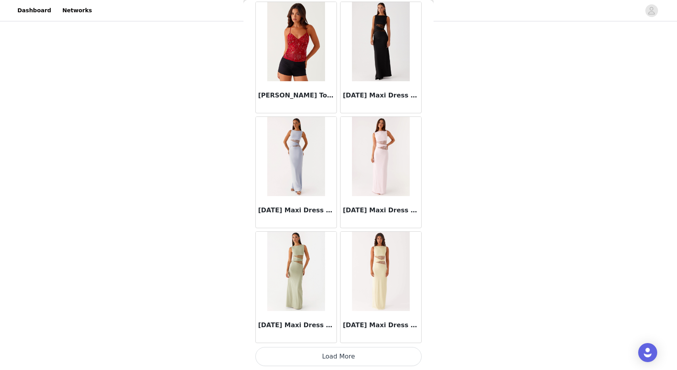
scroll to position [256, 0]
click at [346, 358] on button "Load More" at bounding box center [338, 356] width 166 height 19
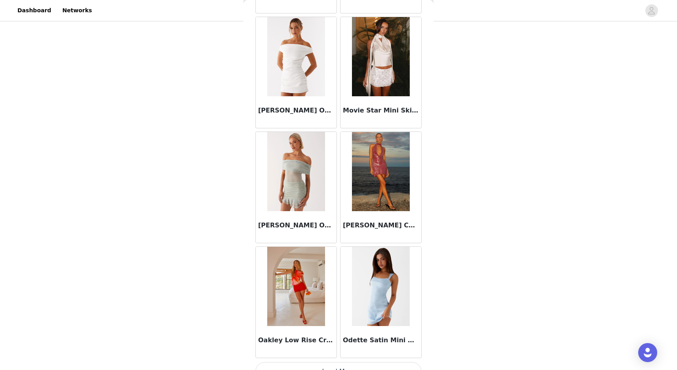
scroll to position [5435, 0]
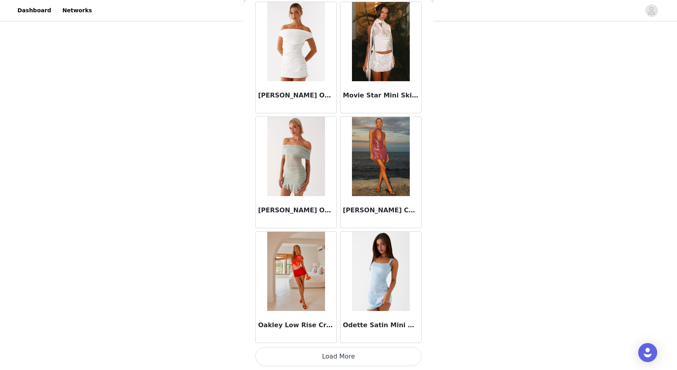
click at [324, 356] on button "Load More" at bounding box center [338, 356] width 166 height 19
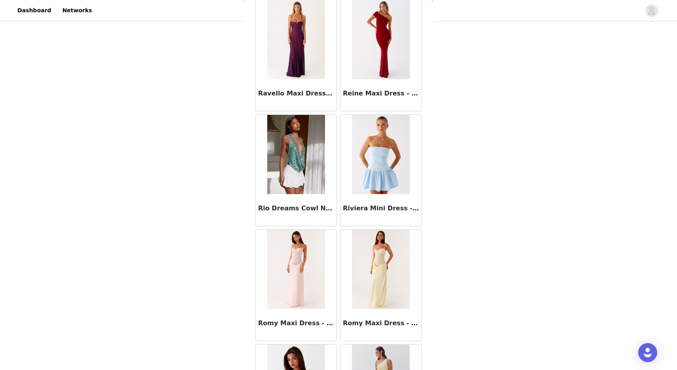
scroll to position [6583, 0]
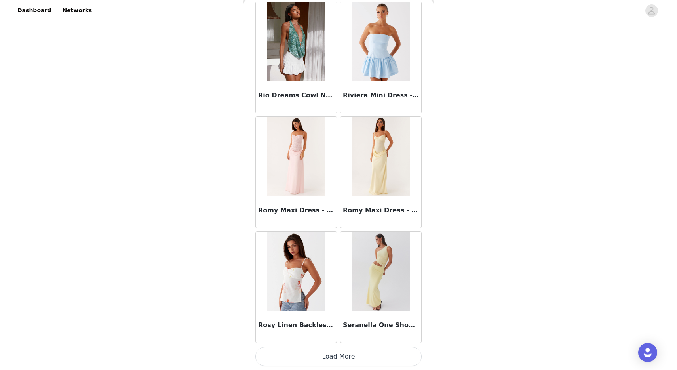
click at [320, 353] on button "Load More" at bounding box center [338, 356] width 166 height 19
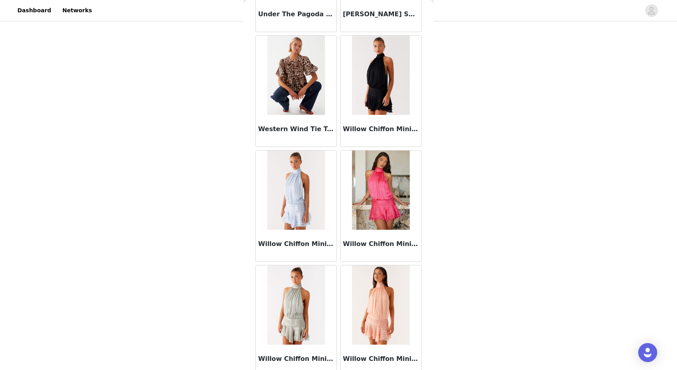
scroll to position [7731, 0]
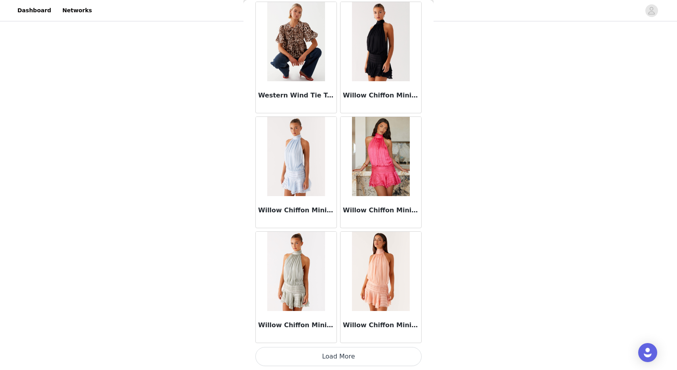
click at [323, 352] on button "Load More" at bounding box center [338, 356] width 166 height 19
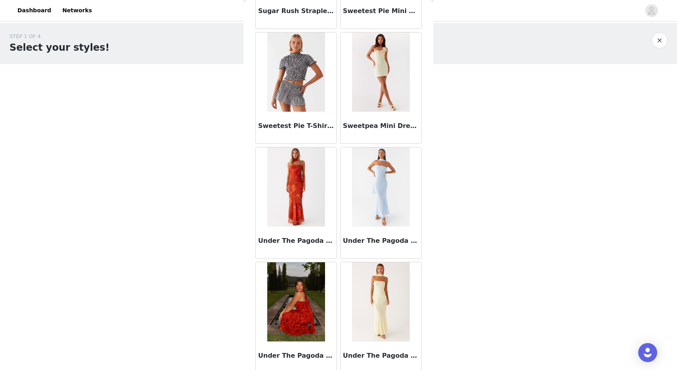
scroll to position [7292, 0]
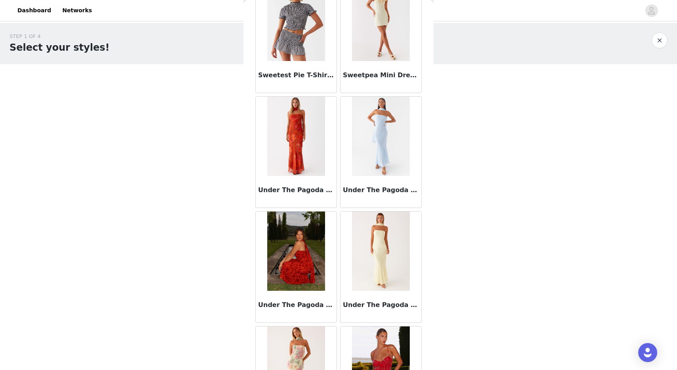
click at [276, 169] on img at bounding box center [295, 136] width 57 height 79
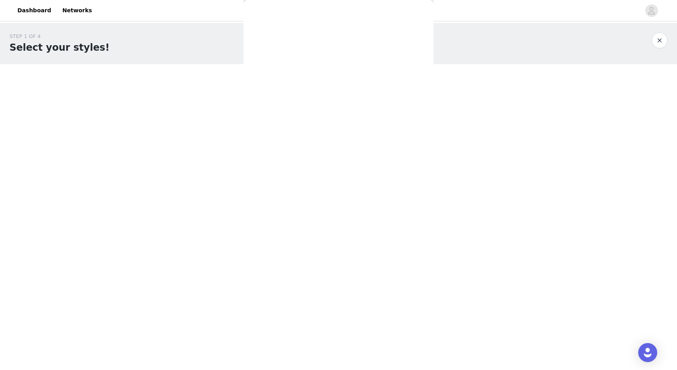
scroll to position [0, 0]
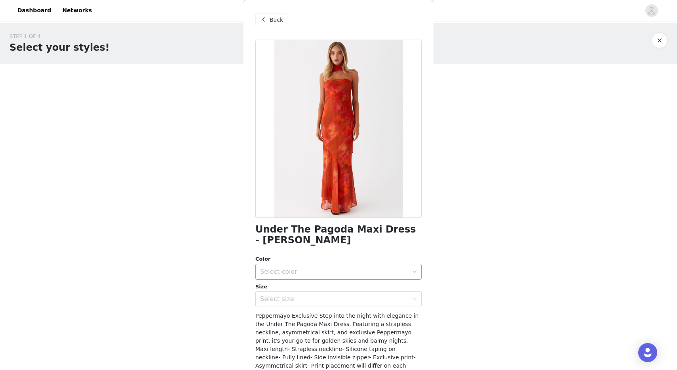
click at [339, 265] on div "Select color" at bounding box center [336, 271] width 152 height 15
click at [323, 285] on li "Amber" at bounding box center [338, 289] width 166 height 13
click at [310, 297] on div "Select size" at bounding box center [334, 299] width 148 height 8
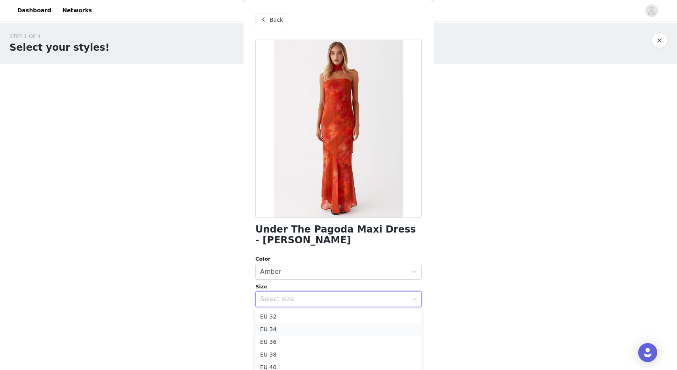
click at [280, 327] on li "EU 34" at bounding box center [338, 329] width 166 height 13
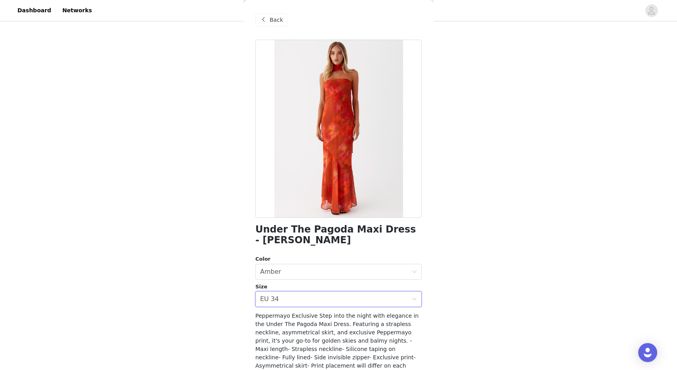
scroll to position [67, 0]
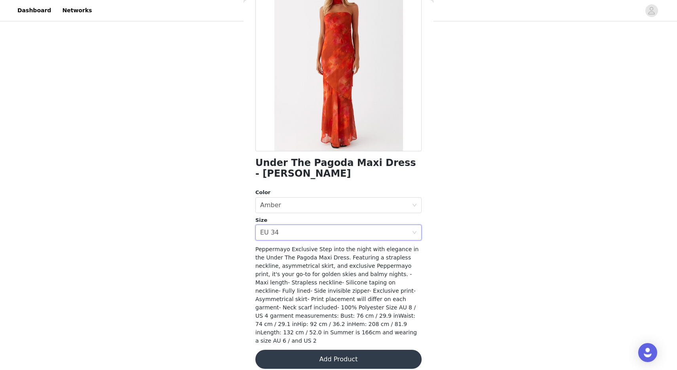
click at [352, 350] on button "Add Product" at bounding box center [338, 359] width 166 height 19
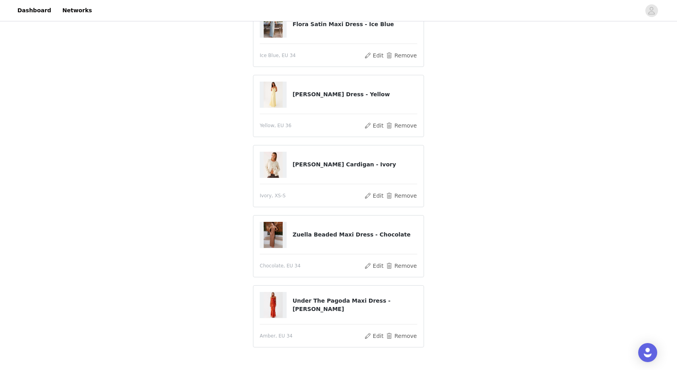
scroll to position [275, 0]
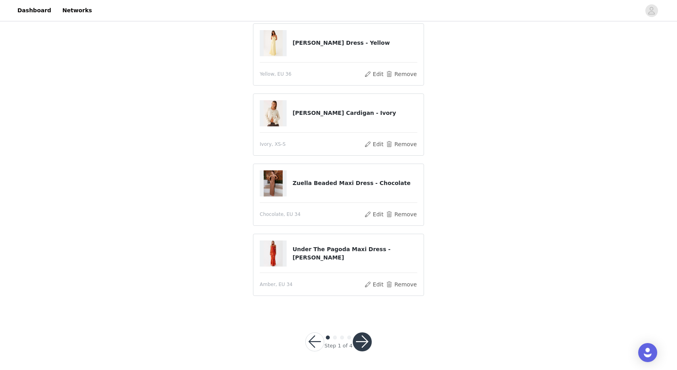
click at [365, 339] on button "button" at bounding box center [362, 341] width 19 height 19
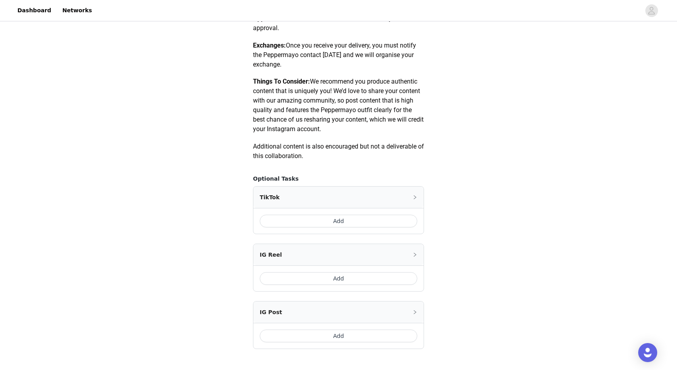
scroll to position [370, 0]
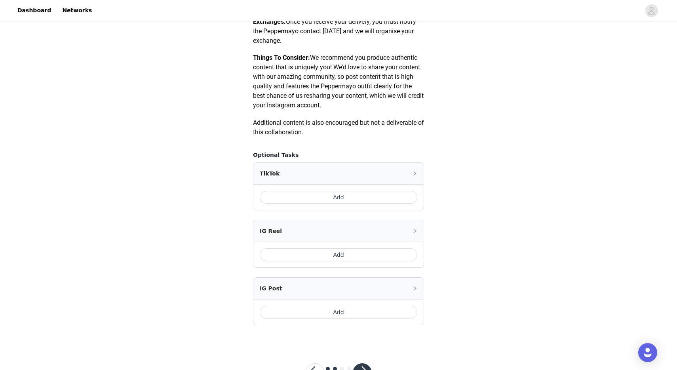
click at [356, 198] on button "Add" at bounding box center [339, 197] width 158 height 13
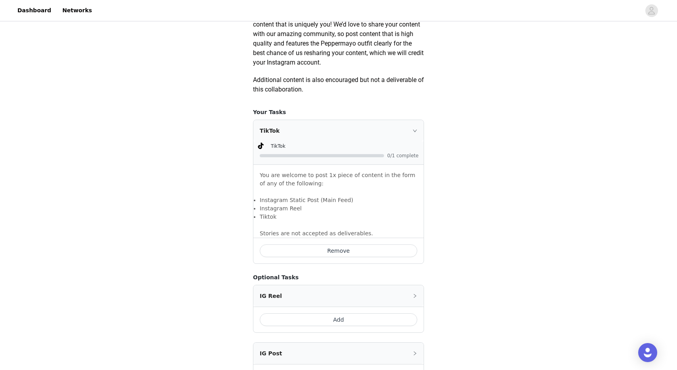
scroll to position [509, 0]
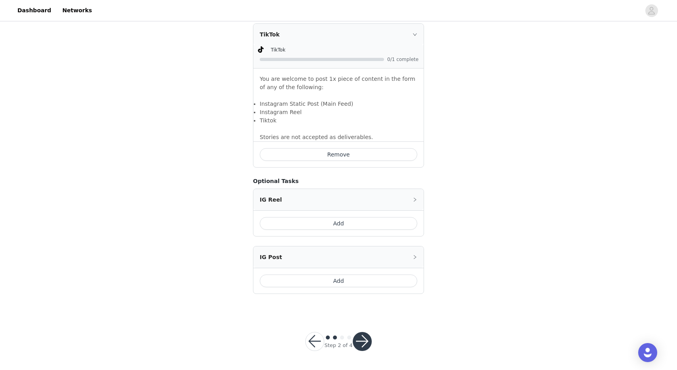
click at [360, 348] on button "button" at bounding box center [362, 341] width 19 height 19
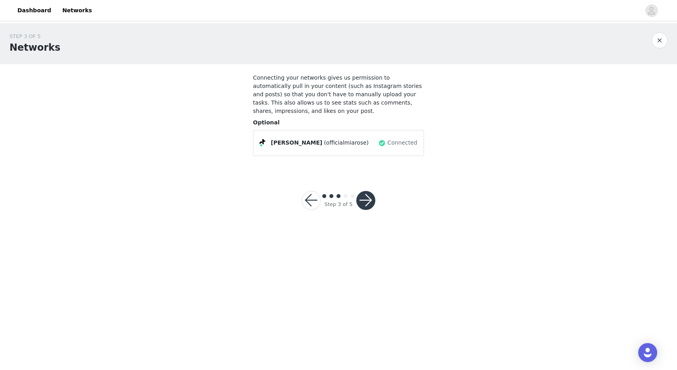
click at [365, 206] on button "button" at bounding box center [365, 200] width 19 height 19
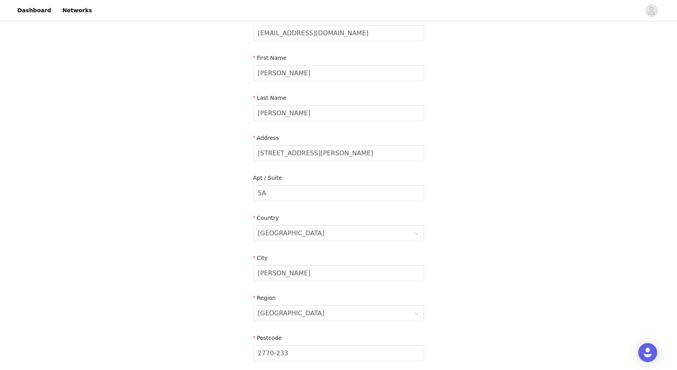
scroll to position [170, 0]
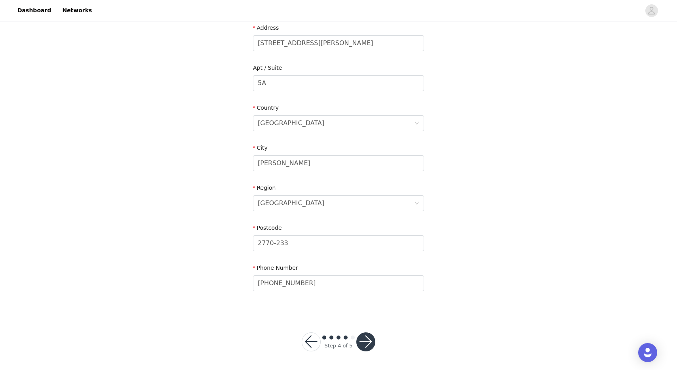
click at [367, 345] on button "button" at bounding box center [365, 341] width 19 height 19
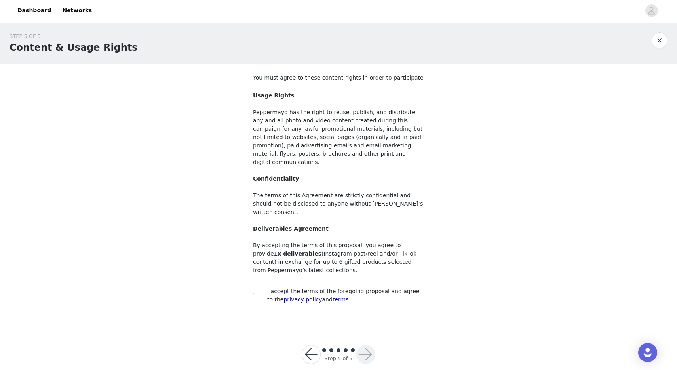
click at [257, 287] on input "checkbox" at bounding box center [256, 290] width 6 height 6
checkbox input "true"
click at [364, 345] on button "button" at bounding box center [365, 354] width 19 height 19
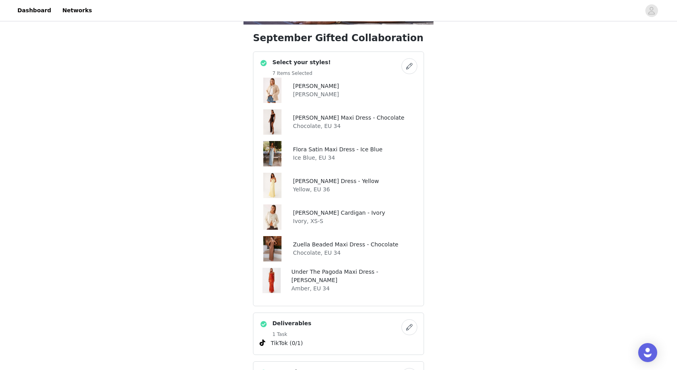
scroll to position [200, 0]
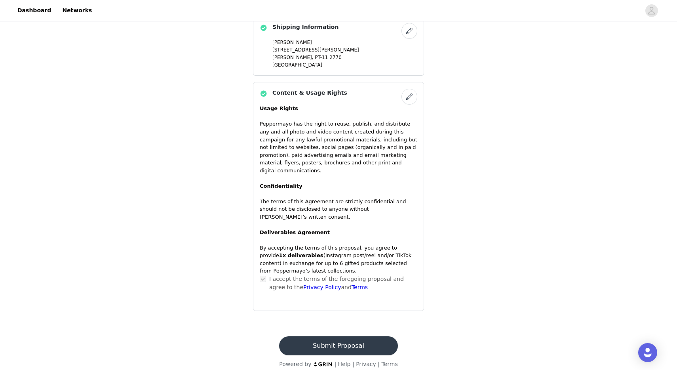
click at [359, 342] on button "Submit Proposal" at bounding box center [338, 345] width 118 height 19
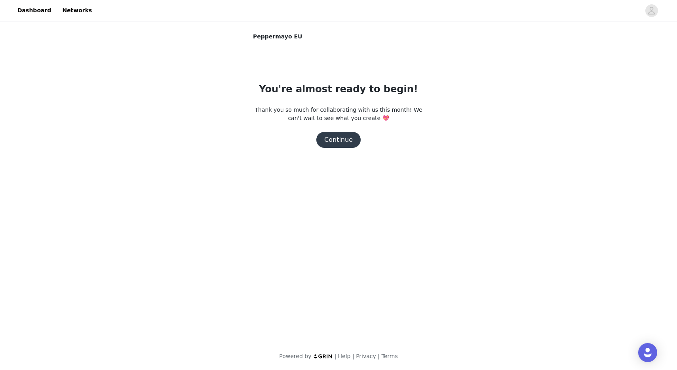
click at [348, 144] on button "Continue" at bounding box center [338, 140] width 44 height 16
